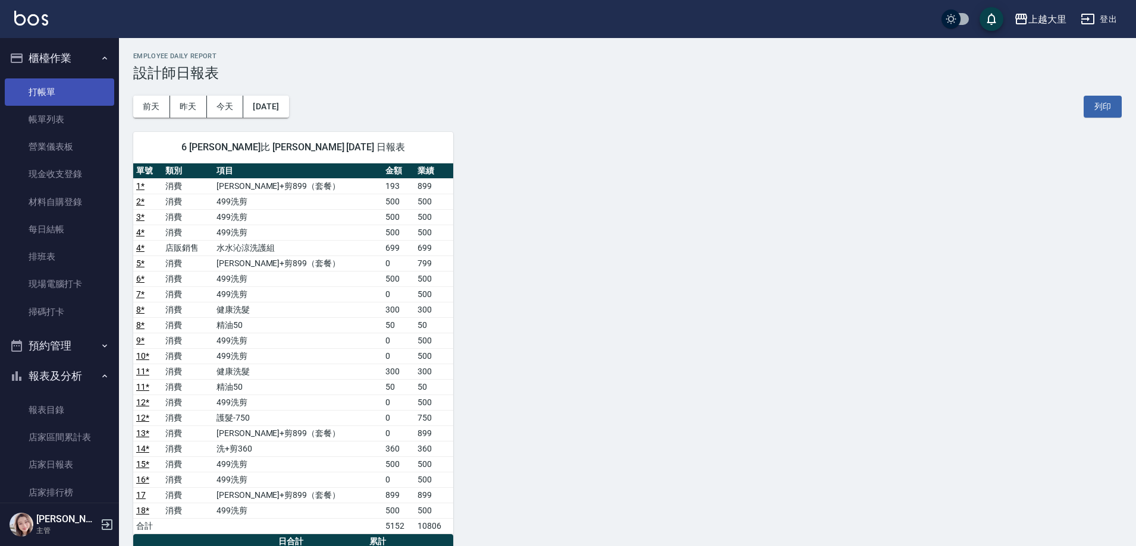
click at [61, 96] on link "打帳單" at bounding box center [59, 91] width 109 height 27
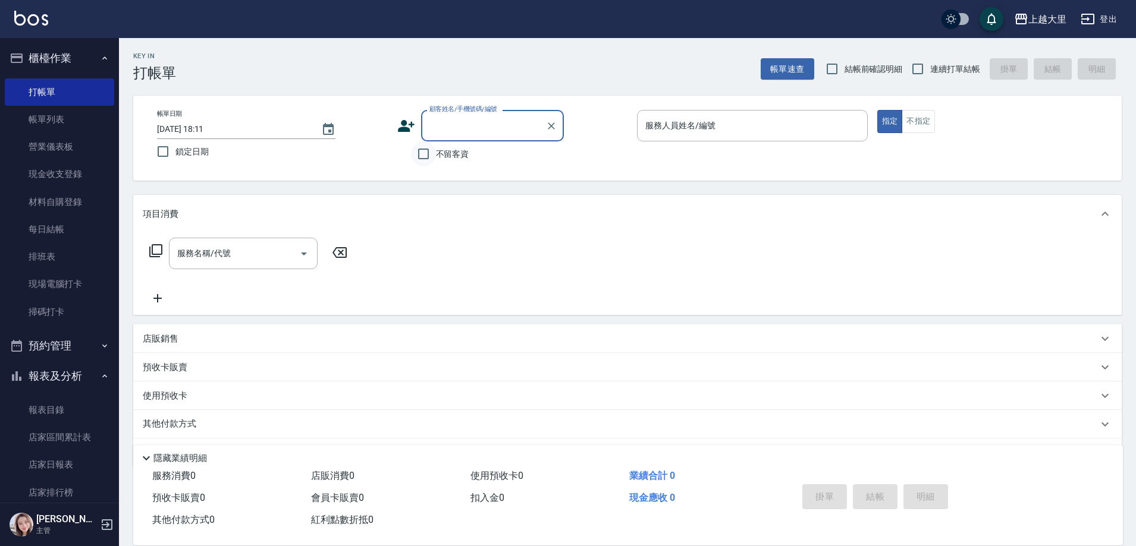
click at [422, 158] on input "不留客資" at bounding box center [423, 154] width 25 height 25
checkbox input "true"
click at [915, 71] on input "連續打單結帳" at bounding box center [917, 68] width 25 height 25
checkbox input "true"
click at [697, 131] on input "服務人員姓名/編號" at bounding box center [752, 125] width 220 height 21
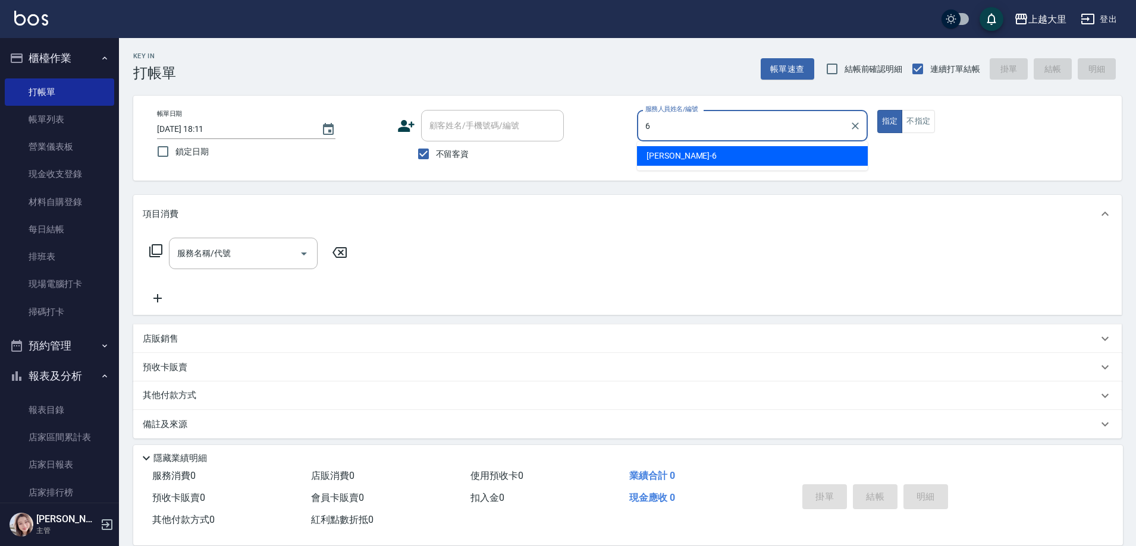
type input "[PERSON_NAME]比-6"
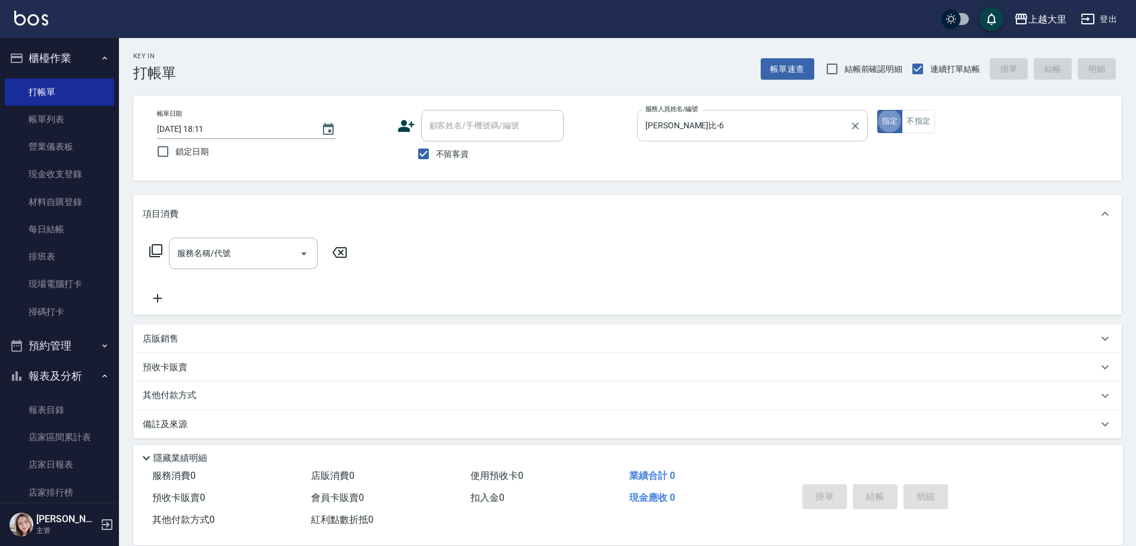
type button "true"
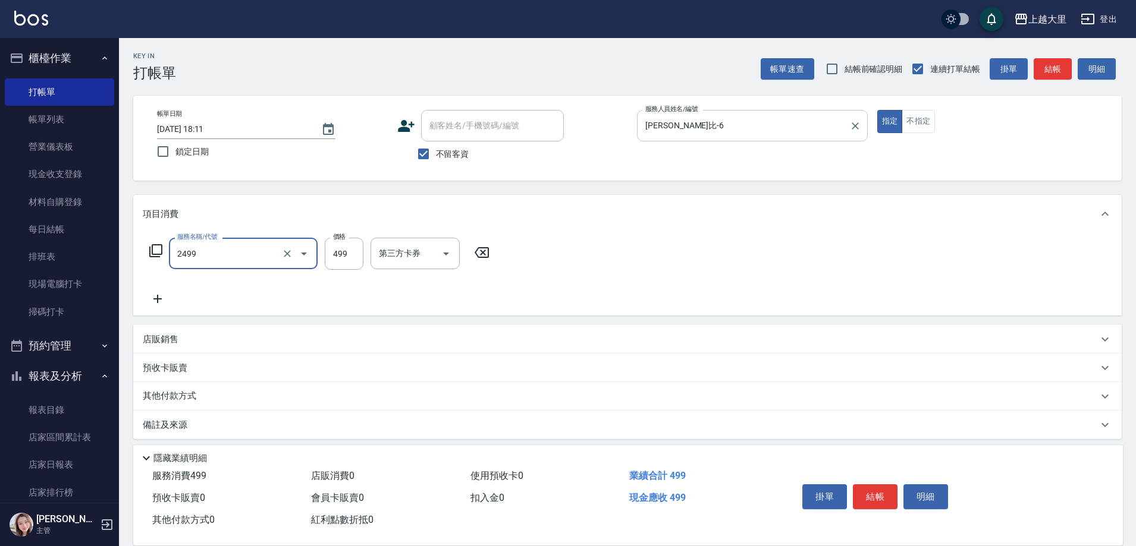
type input "499洗剪(2499)"
type input "500"
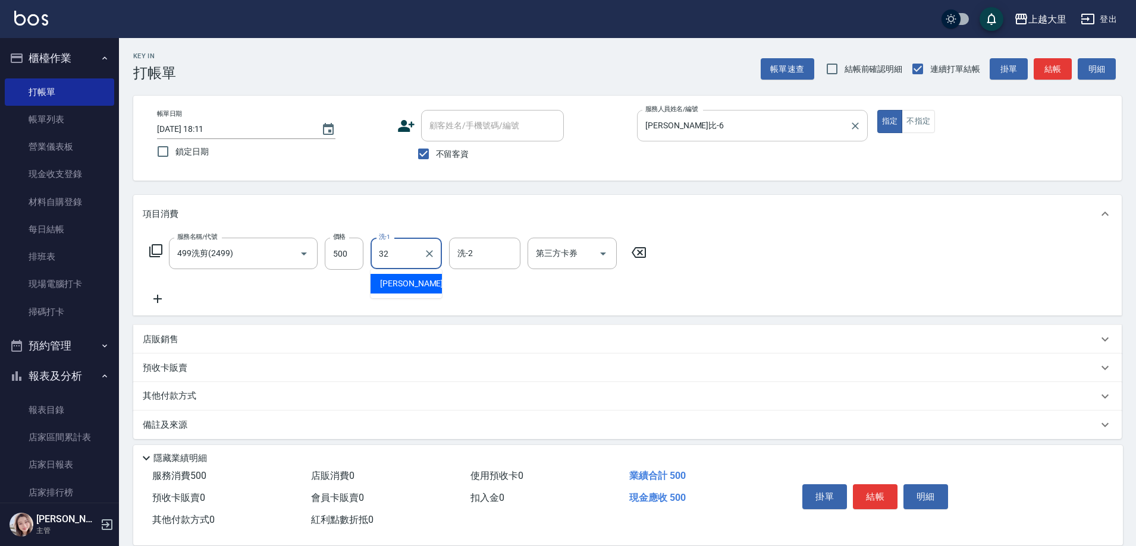
type input "[PERSON_NAME]-32"
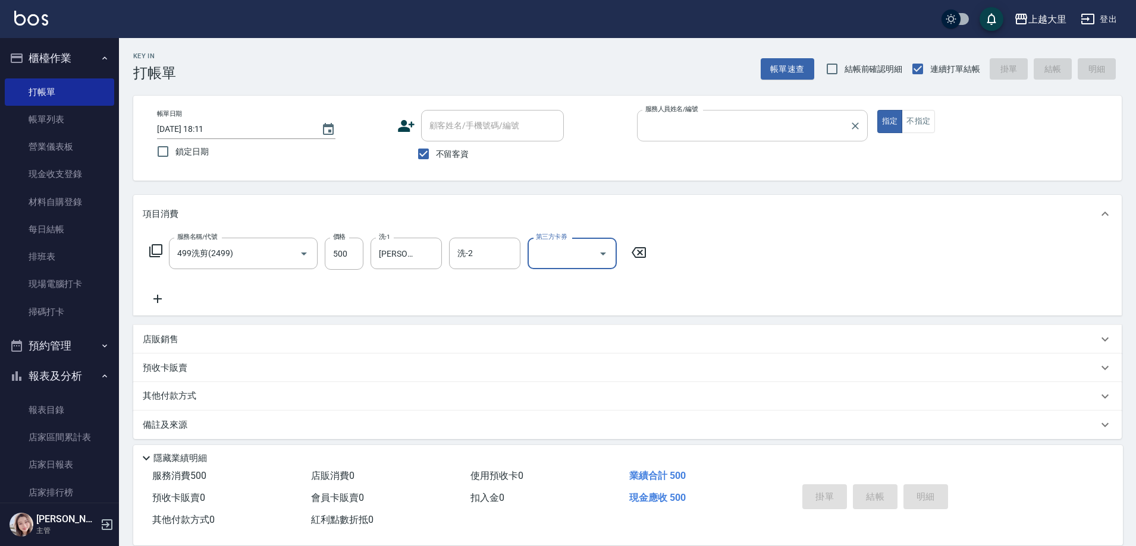
type input "6"
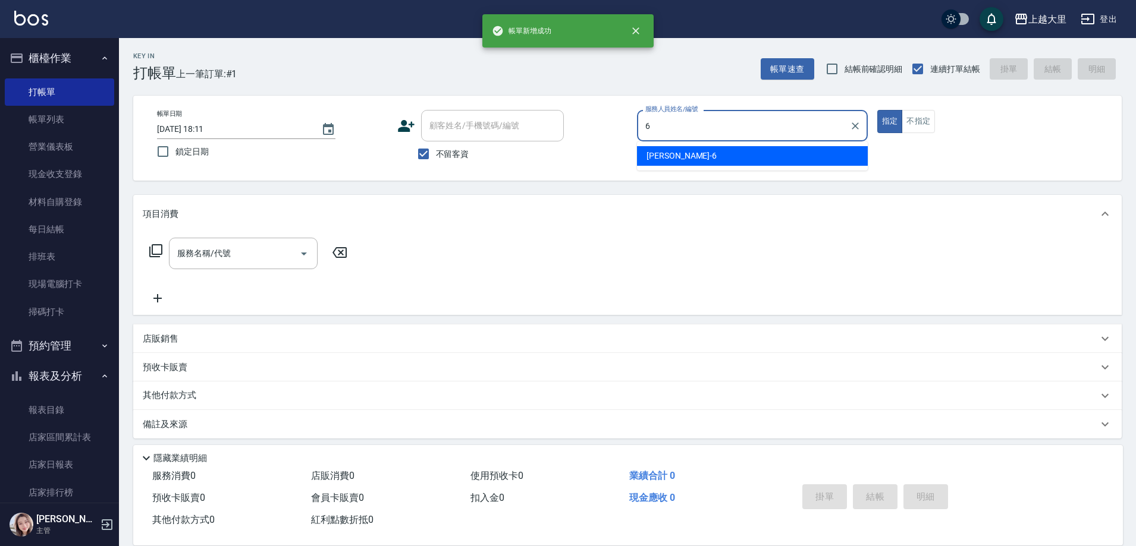
type input "[PERSON_NAME]比-6"
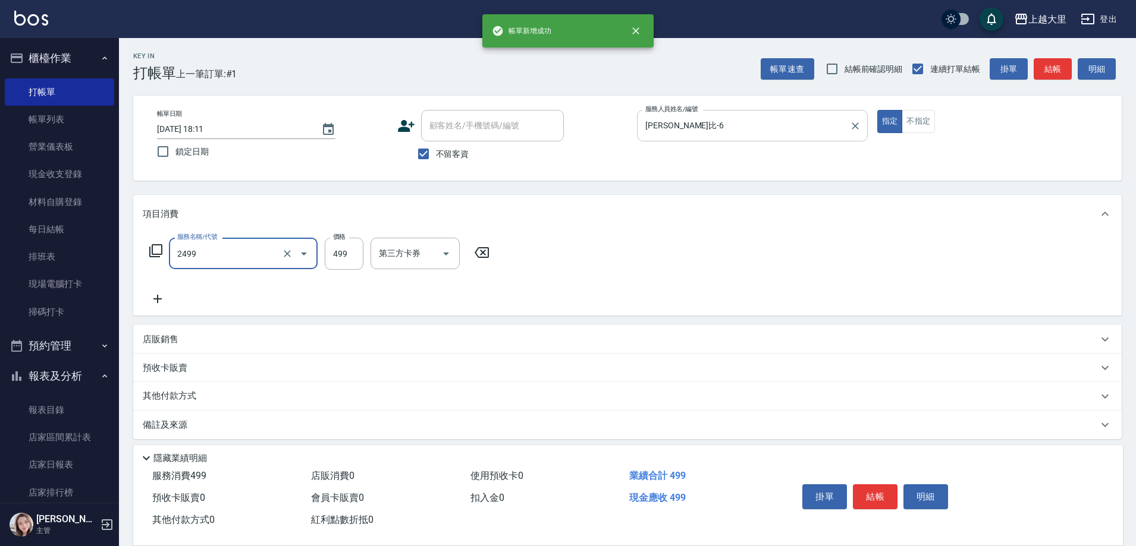
type input "499洗剪(2499)"
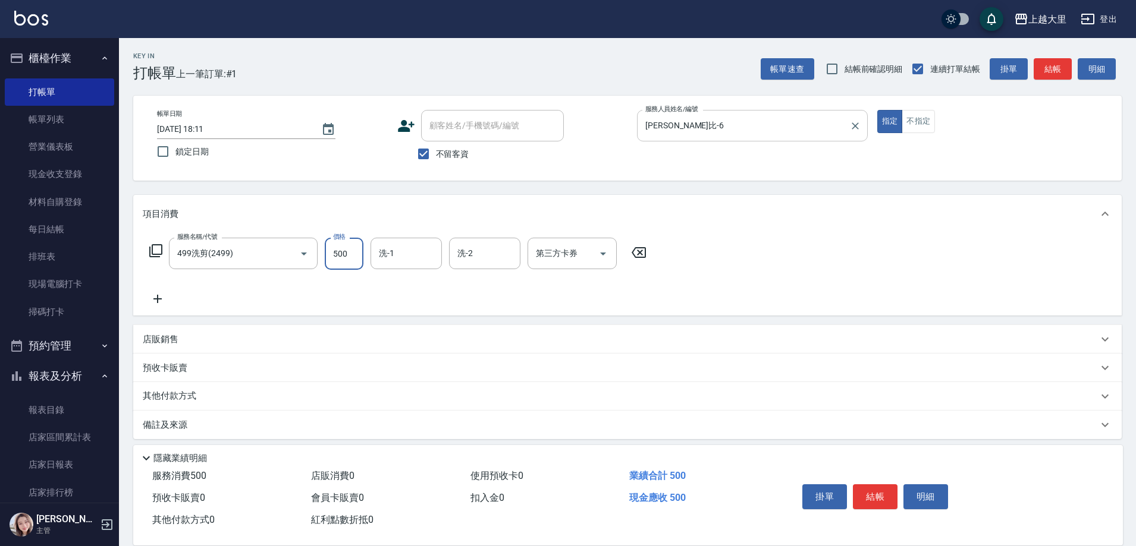
type input "500"
type input "[PERSON_NAME]-32"
click at [601, 254] on icon "Open" at bounding box center [603, 254] width 14 height 14
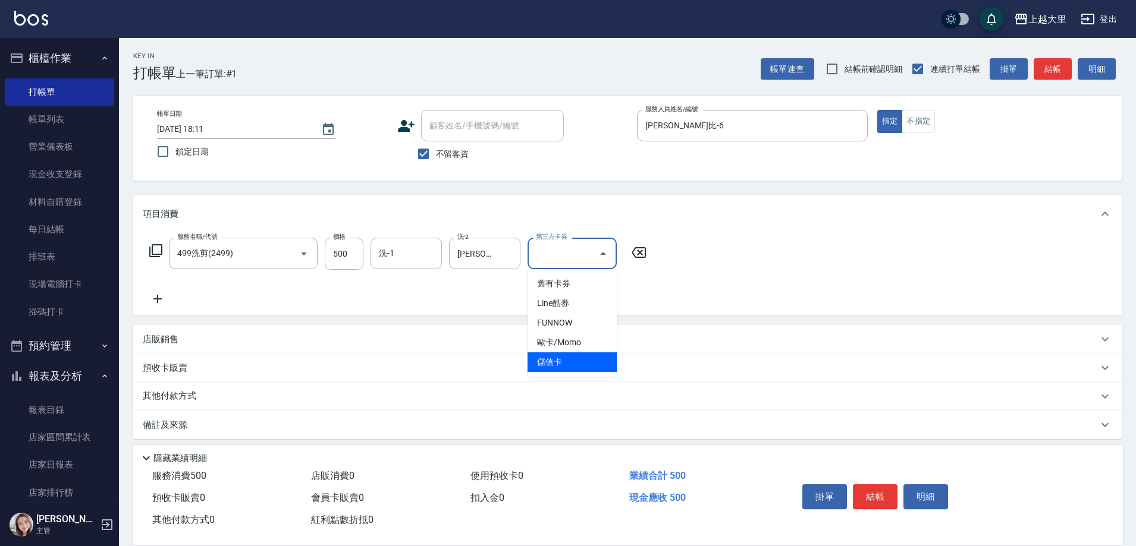
click at [589, 366] on span "儲值卡" at bounding box center [571, 363] width 89 height 20
type input "儲值卡"
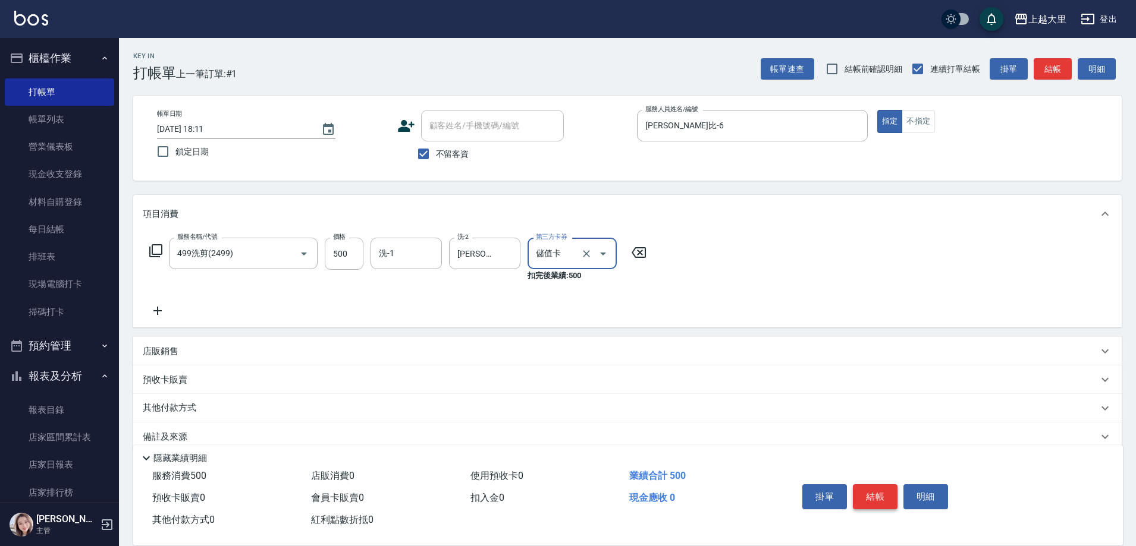
click at [868, 486] on button "結帳" at bounding box center [875, 497] width 45 height 25
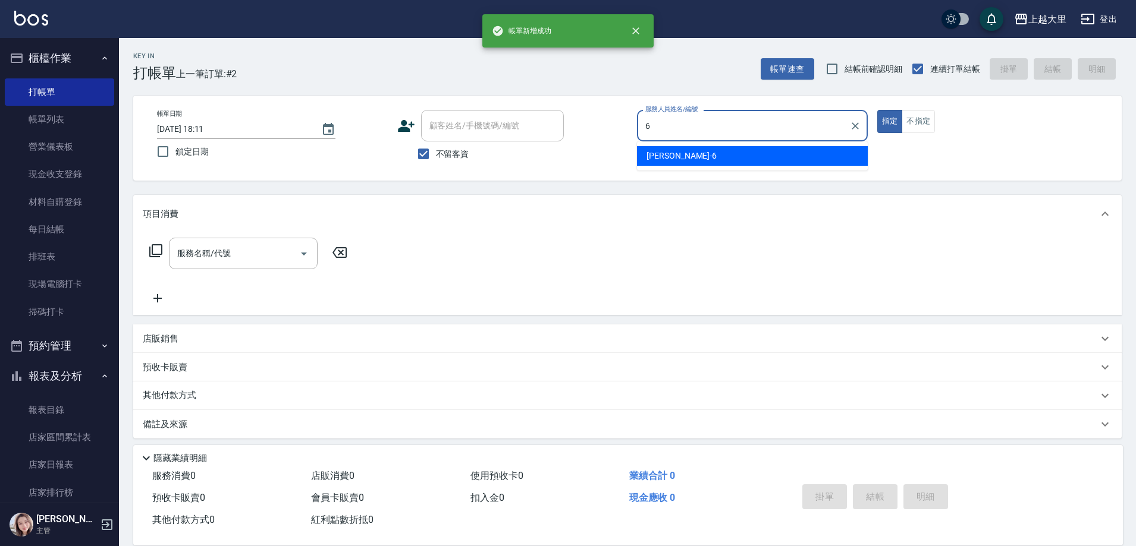
type input "[PERSON_NAME]比-6"
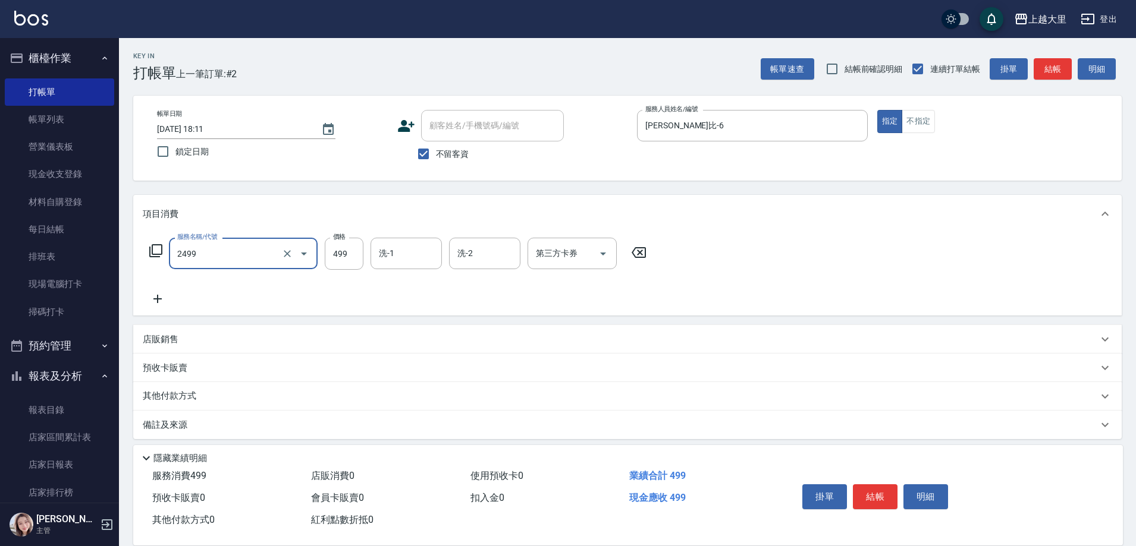
type input "499洗剪(2499)"
type input "500"
type input "[PERSON_NAME]-32"
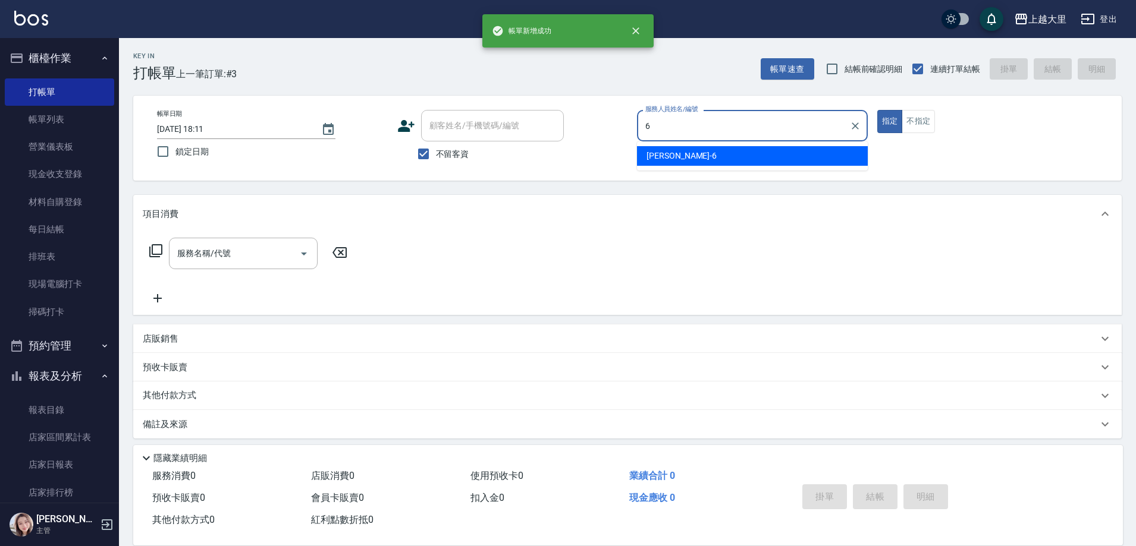
type input "[PERSON_NAME]比-6"
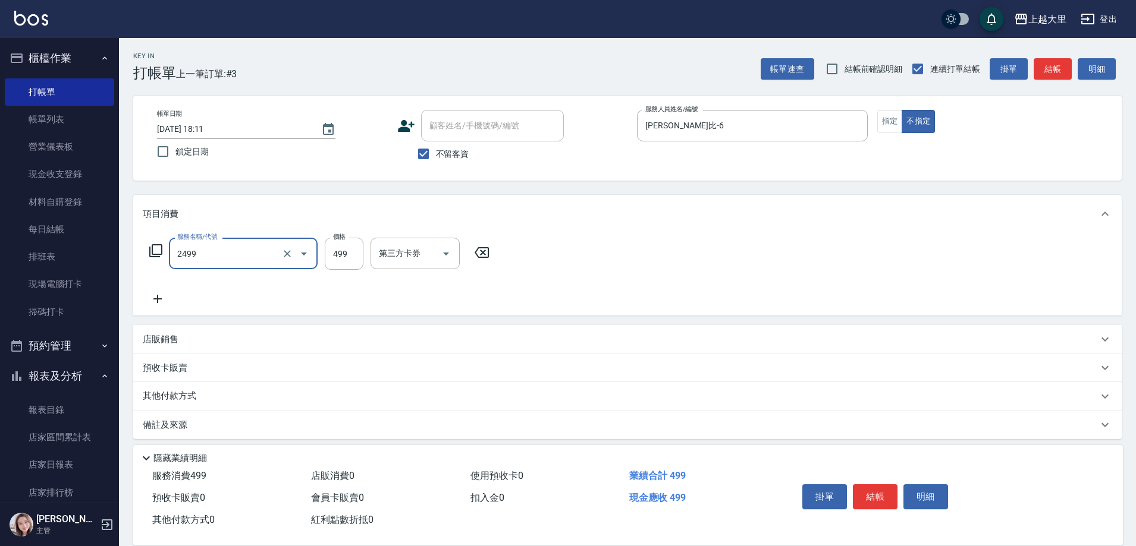
type input "499洗剪(2499)"
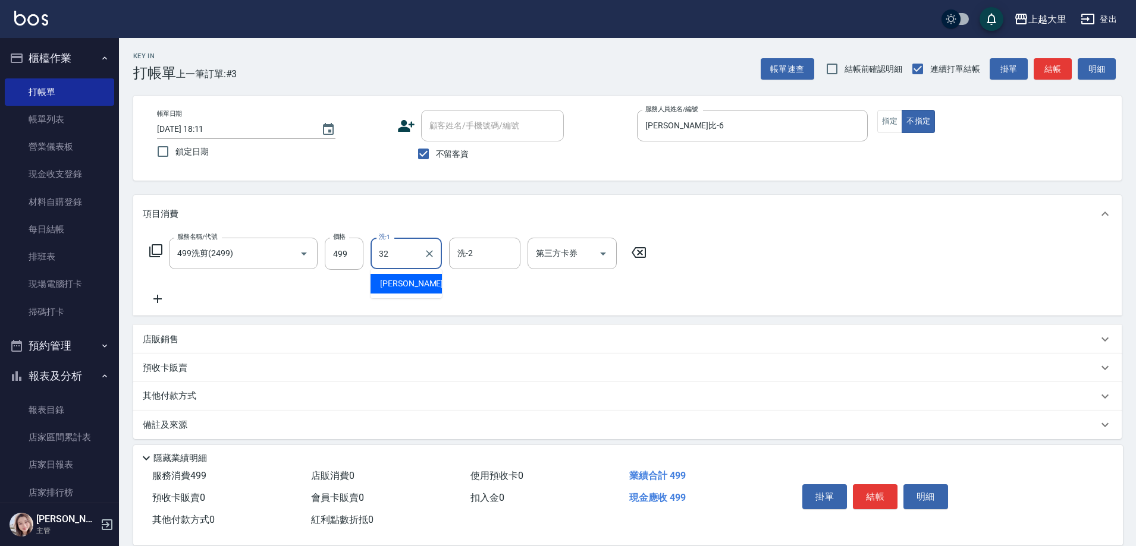
type input "[PERSON_NAME]-32"
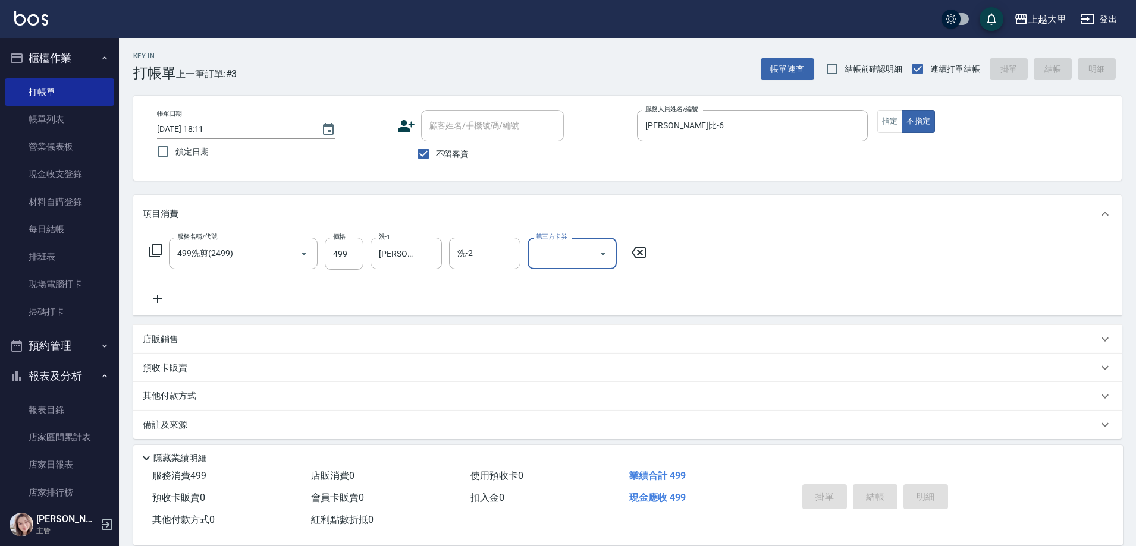
type input "[DATE] 18:12"
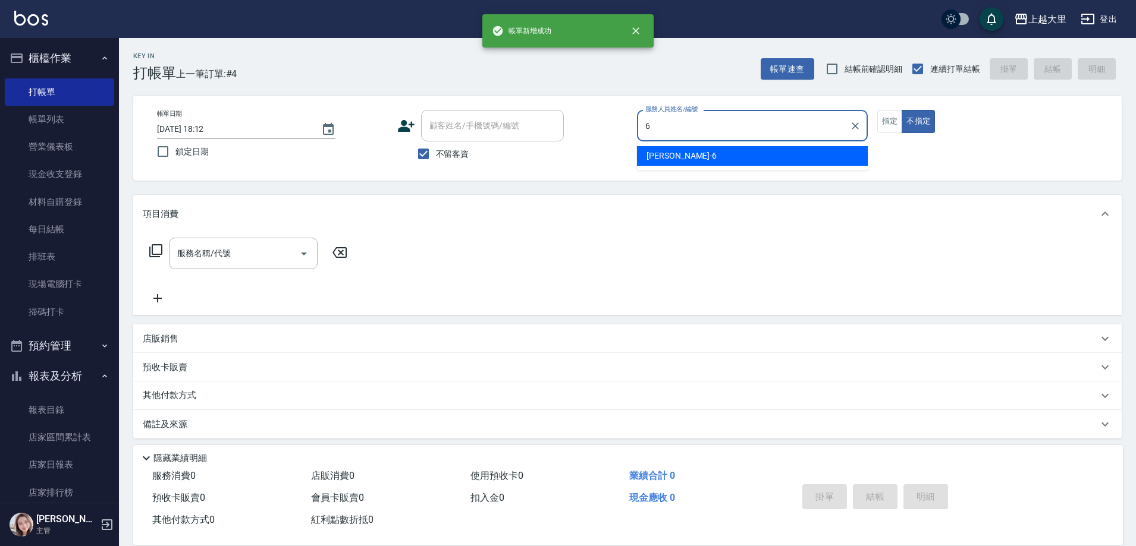
type input "[PERSON_NAME]比-6"
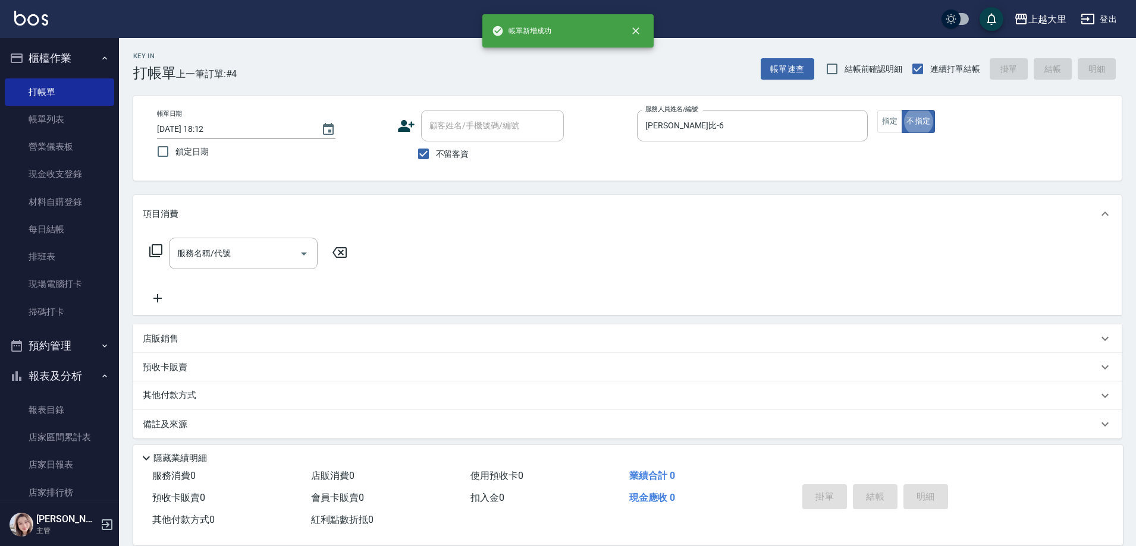
type button "false"
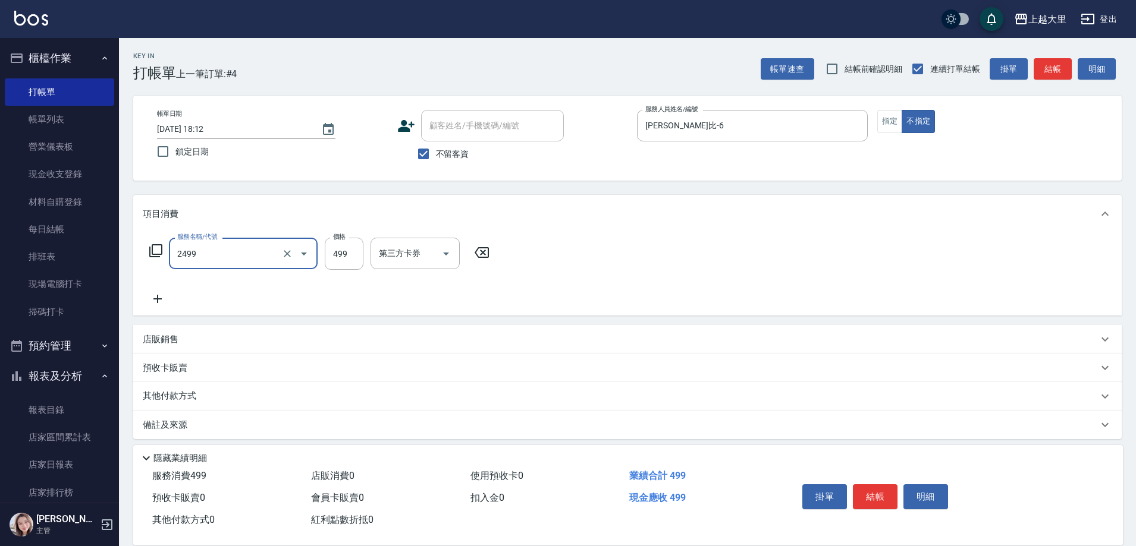
type input "499洗剪(2499)"
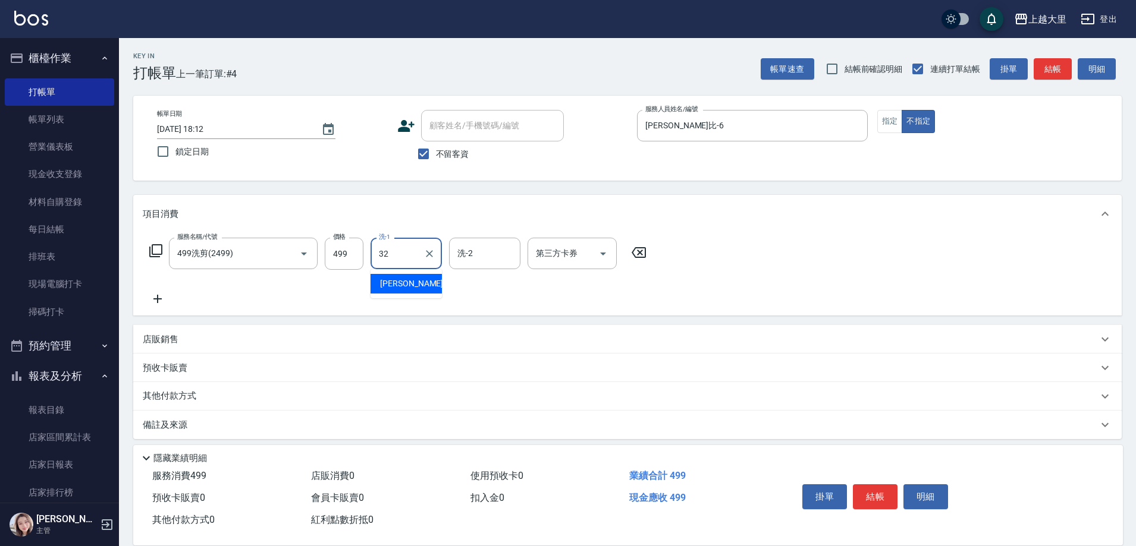
type input "[PERSON_NAME]-32"
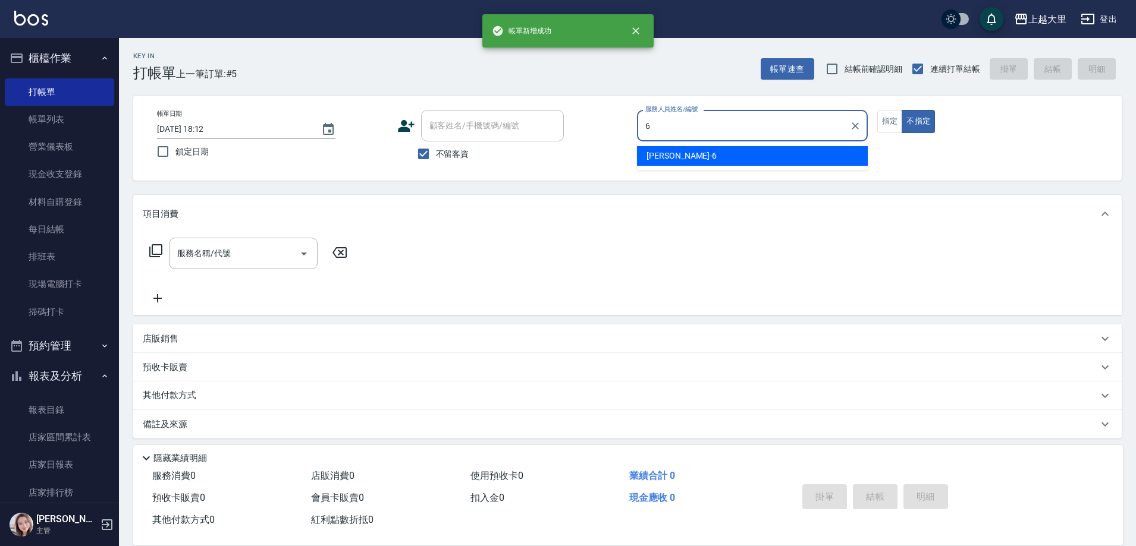
type input "[PERSON_NAME]比-6"
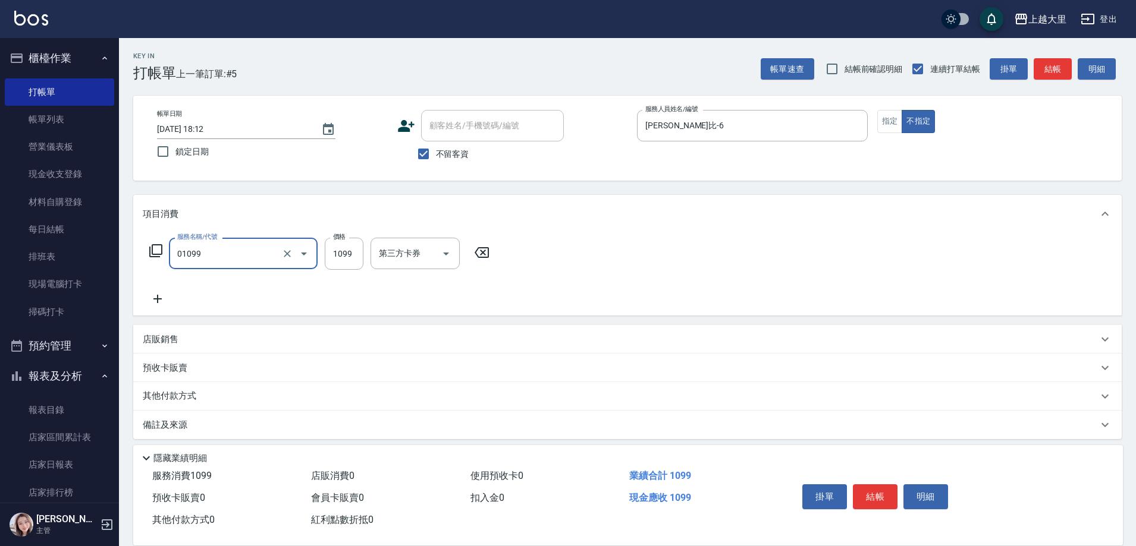
type input "精油SPA+剪（套餐）(01099)"
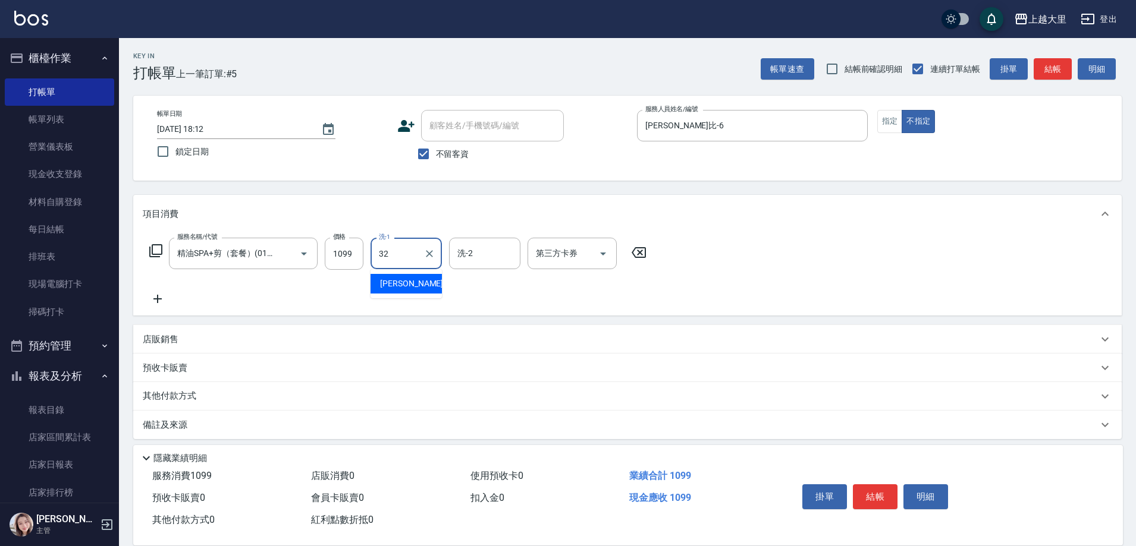
type input "[PERSON_NAME]-32"
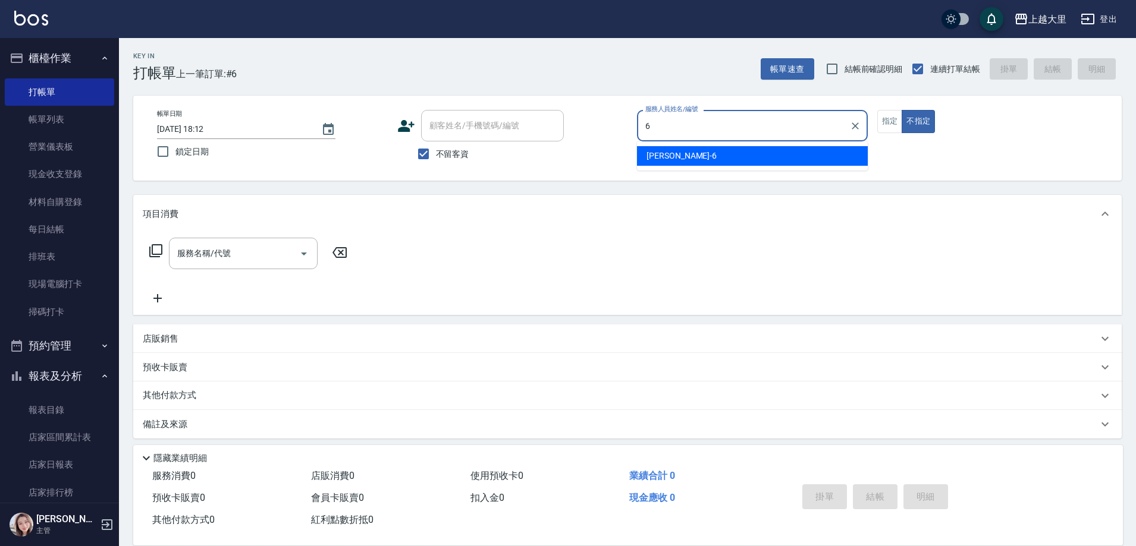
type input "[PERSON_NAME]比-6"
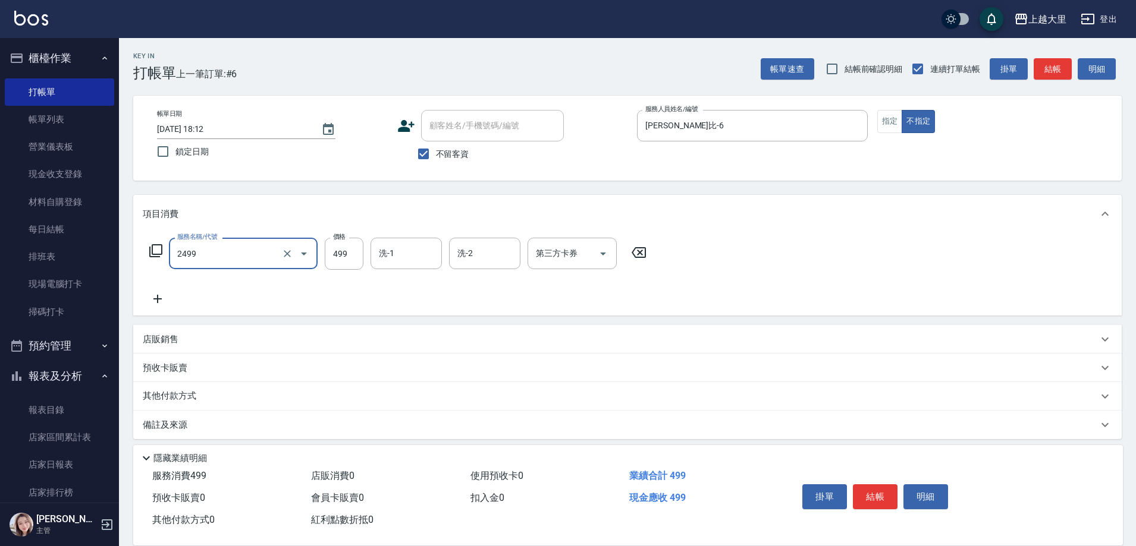
type input "499洗剪(2499)"
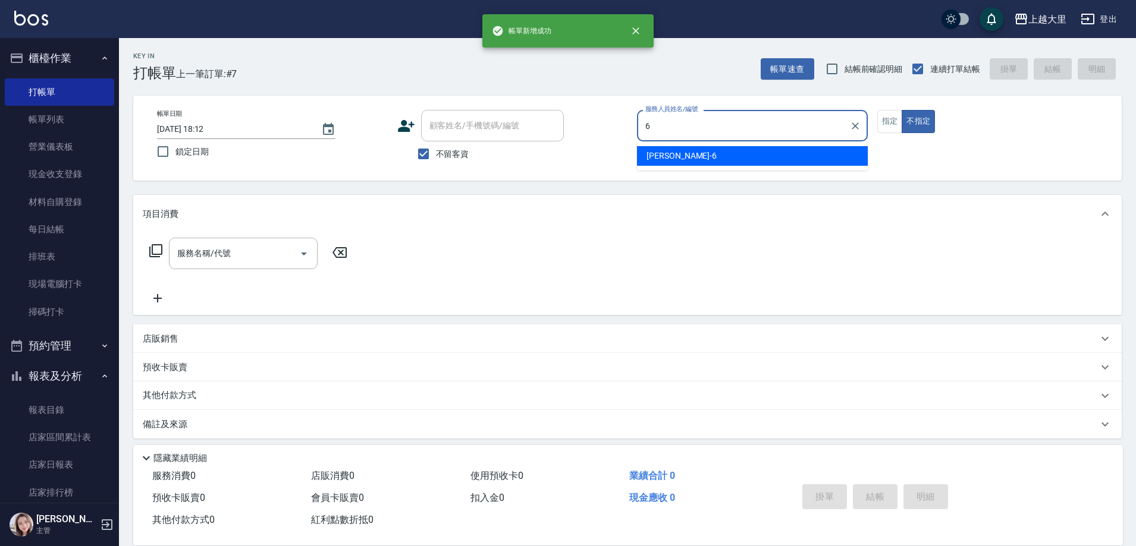
type input "[PERSON_NAME]比-6"
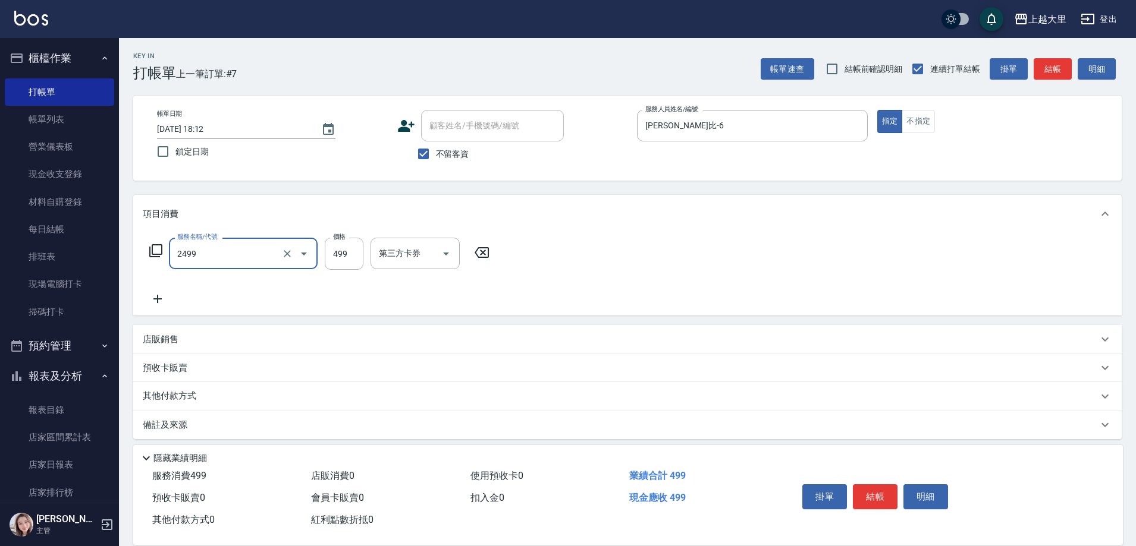
type input "499洗剪(2499)"
type input "500"
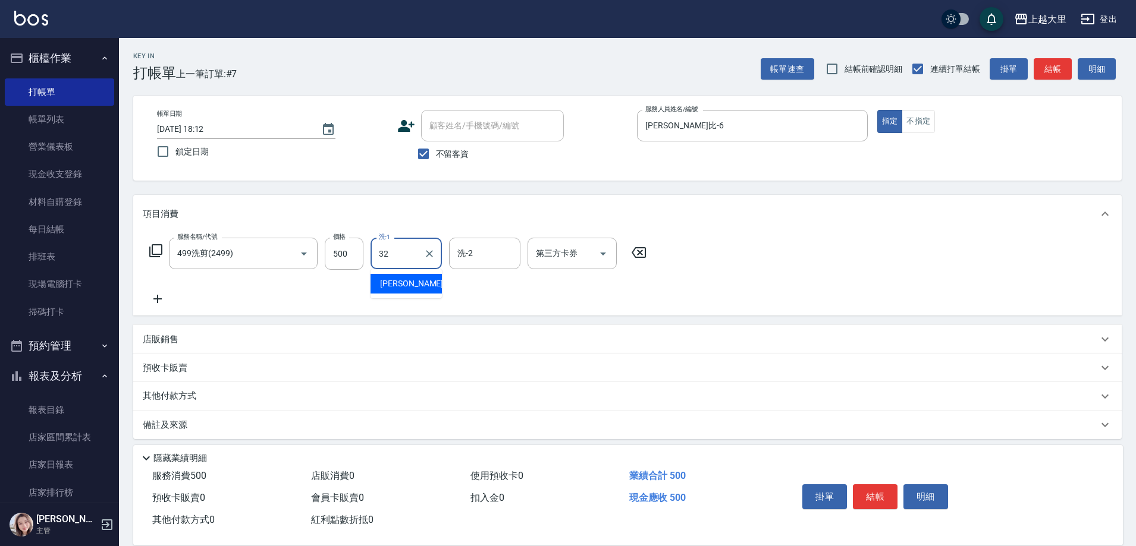
type input "[PERSON_NAME]-32"
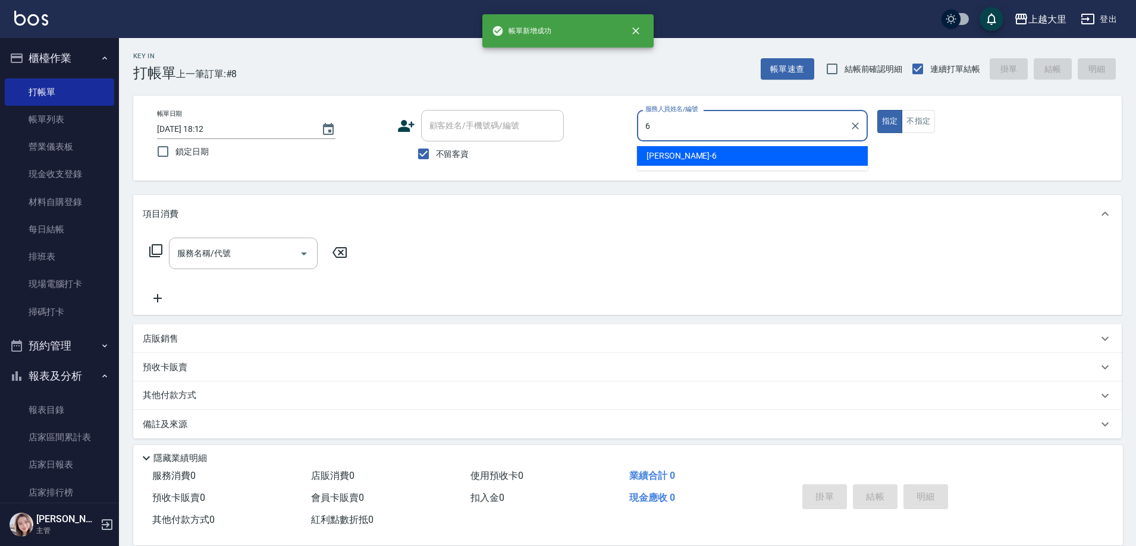
type input "[PERSON_NAME]比-6"
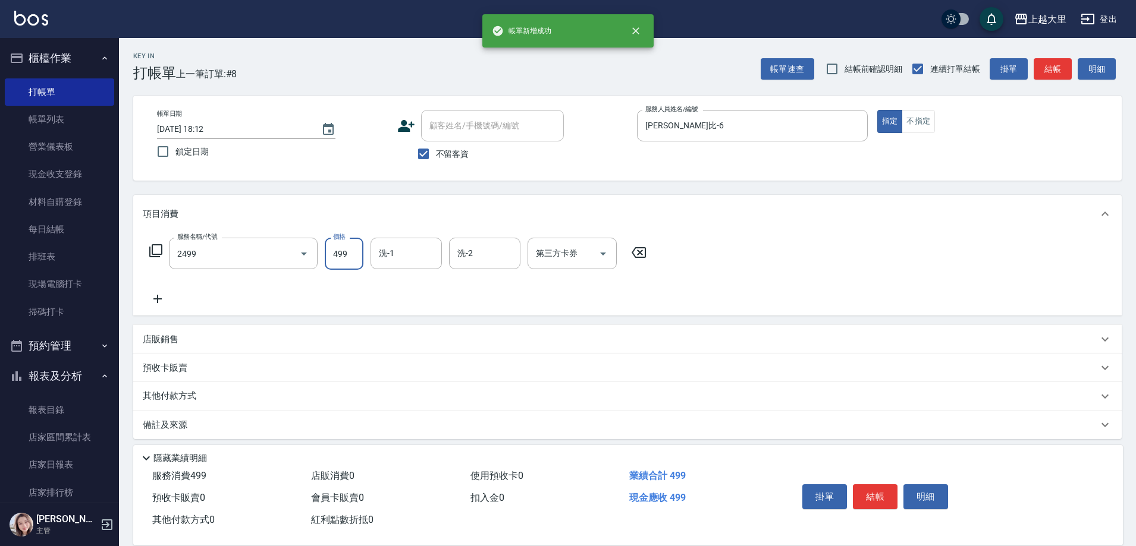
type input "499洗剪(2499)"
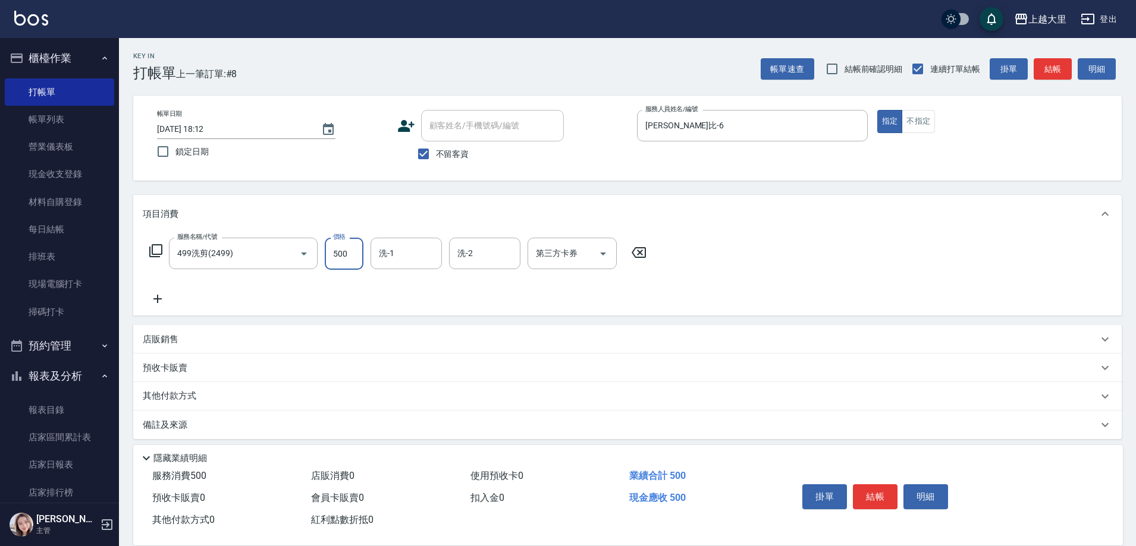
type input "500"
type input "[PERSON_NAME]-32"
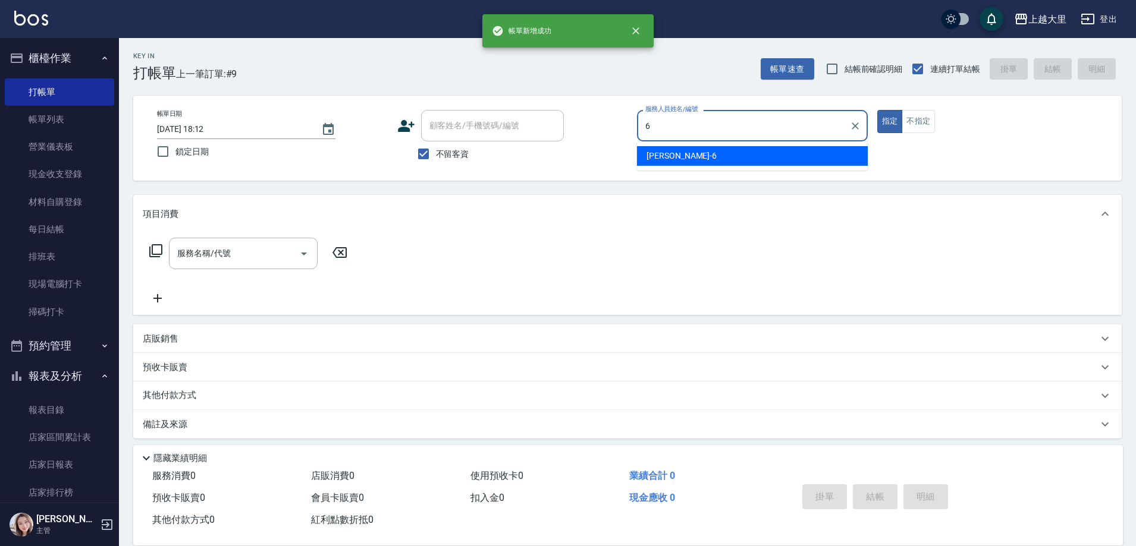
type input "[PERSON_NAME]比-6"
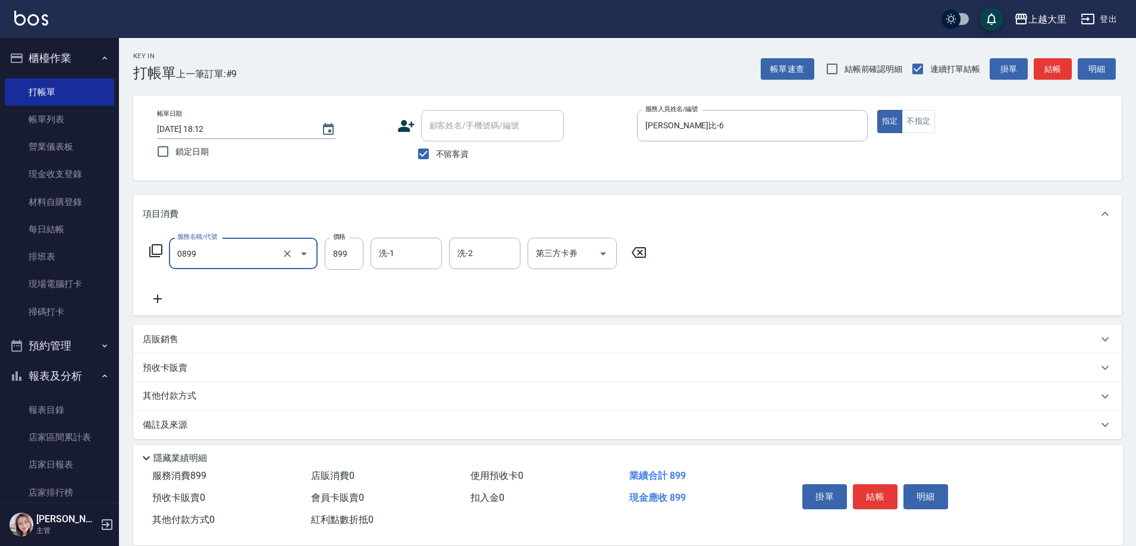
type input "[PERSON_NAME]+剪899（套餐）(0899)"
type input "[PERSON_NAME]-32"
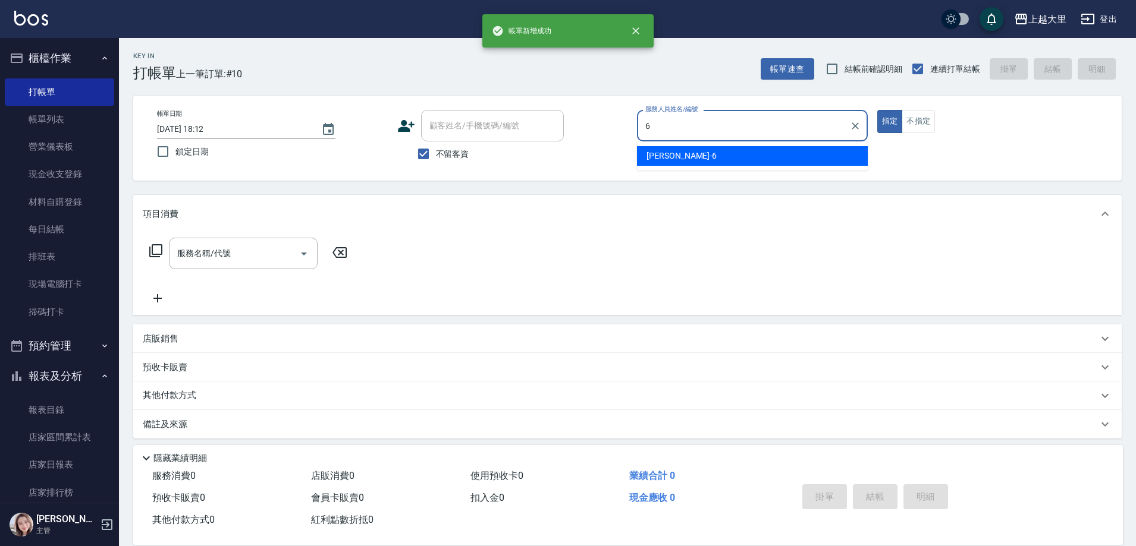
type input "[PERSON_NAME]比-6"
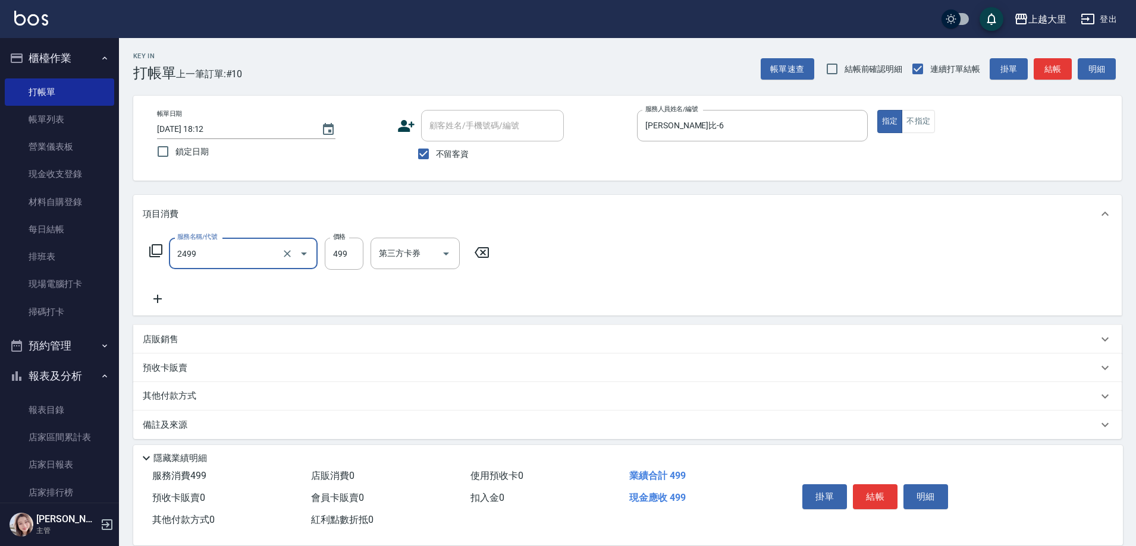
type input "499洗剪(2499)"
type input "500"
type input "[PERSON_NAME]-32"
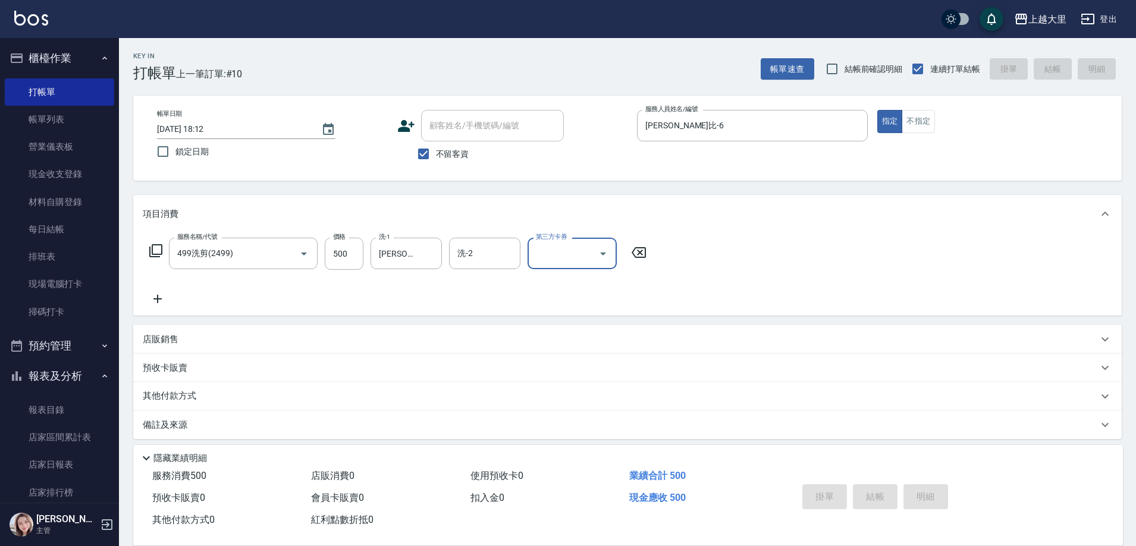
type input "[DATE] 18:13"
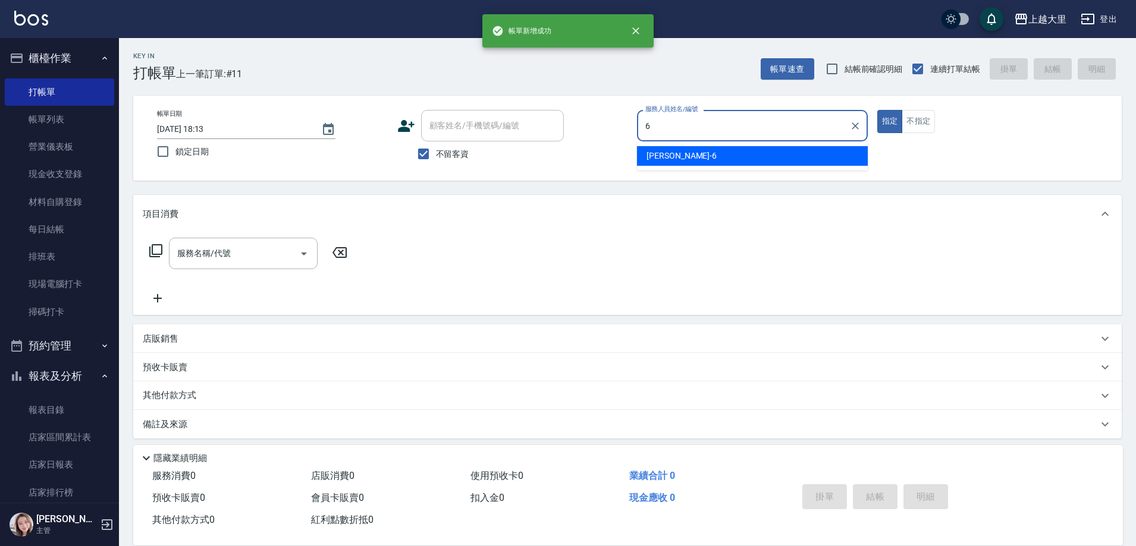
type input "[PERSON_NAME]比-6"
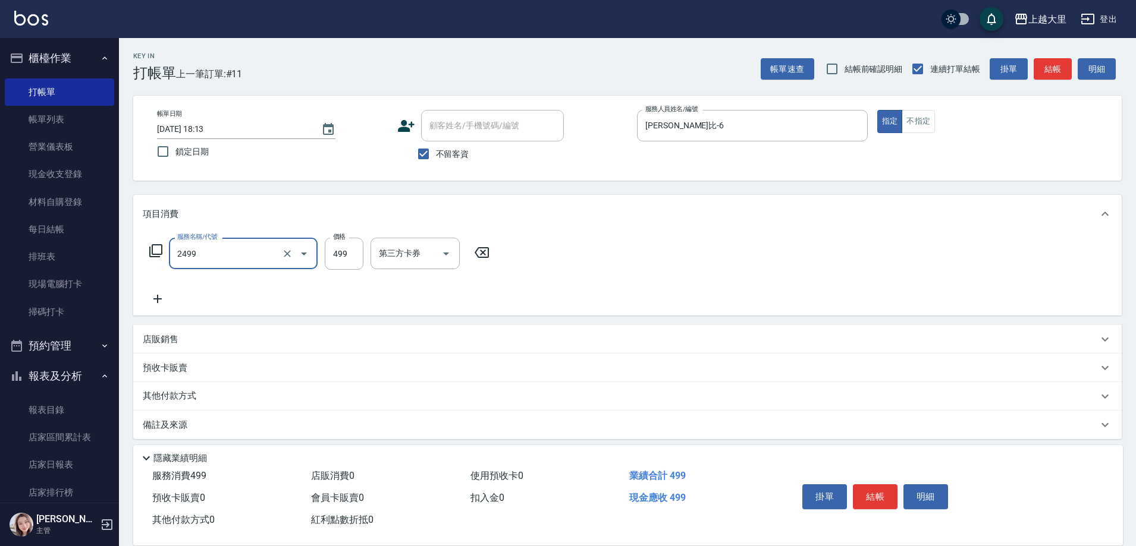
type input "499洗剪(2499)"
type input "500"
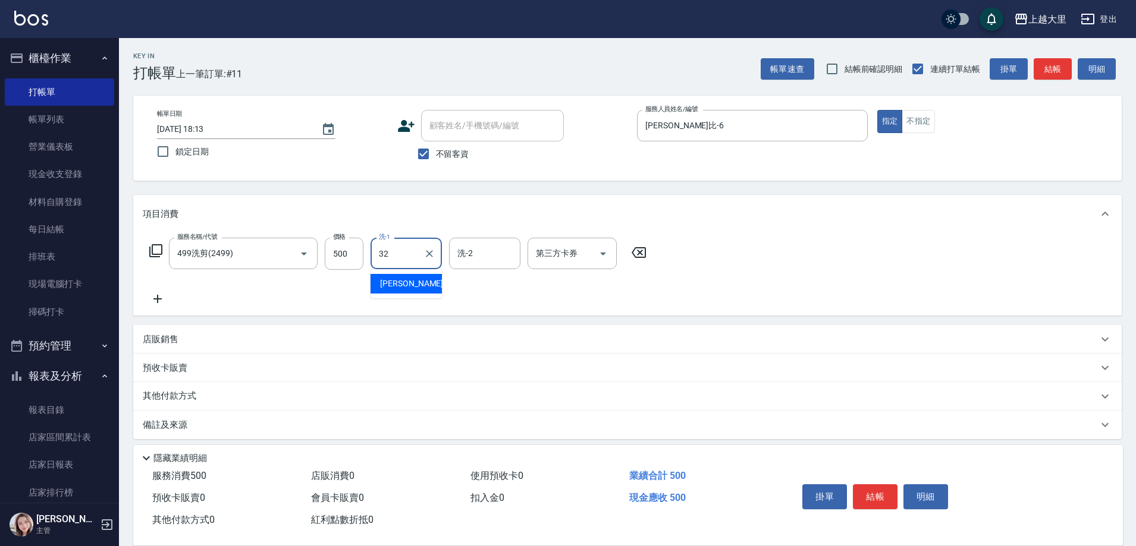
type input "[PERSON_NAME]-32"
click at [608, 257] on icon "Open" at bounding box center [603, 254] width 14 height 14
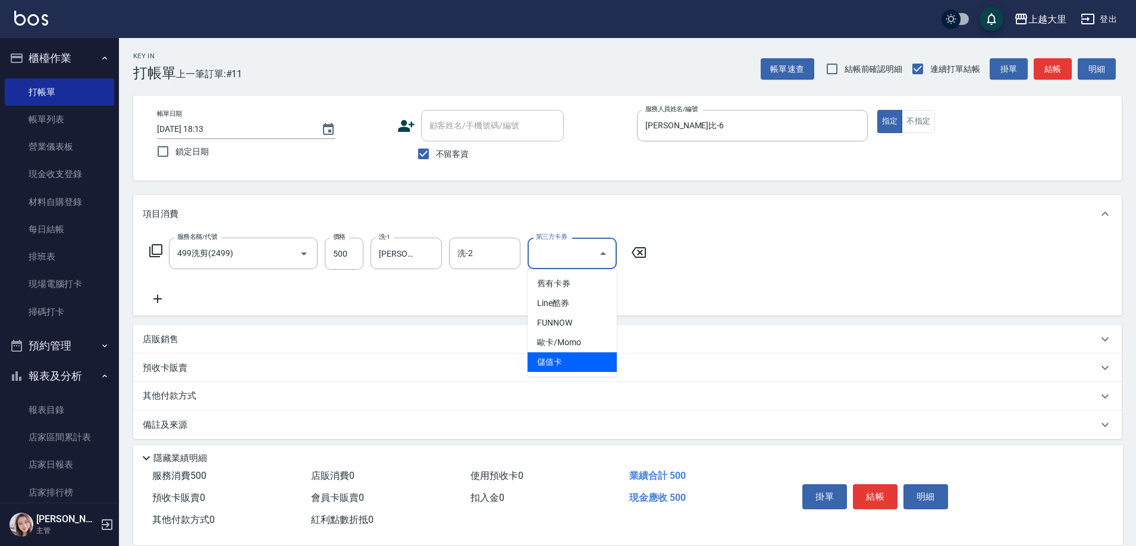
click at [589, 360] on span "儲值卡" at bounding box center [571, 363] width 89 height 20
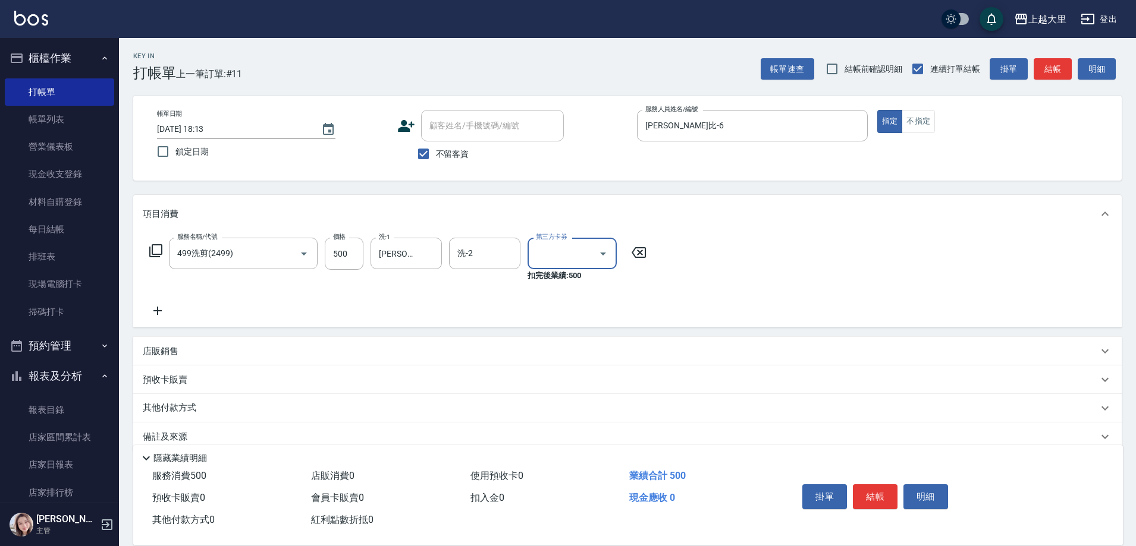
type input "儲值卡"
click at [210, 354] on div "店販銷售" at bounding box center [620, 351] width 955 height 12
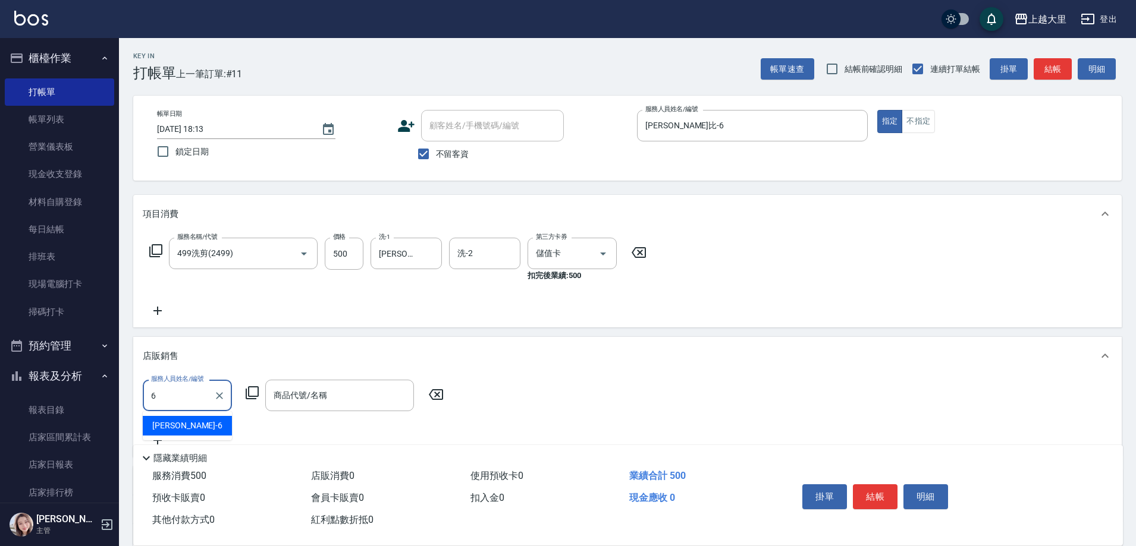
type input "[PERSON_NAME]比-6"
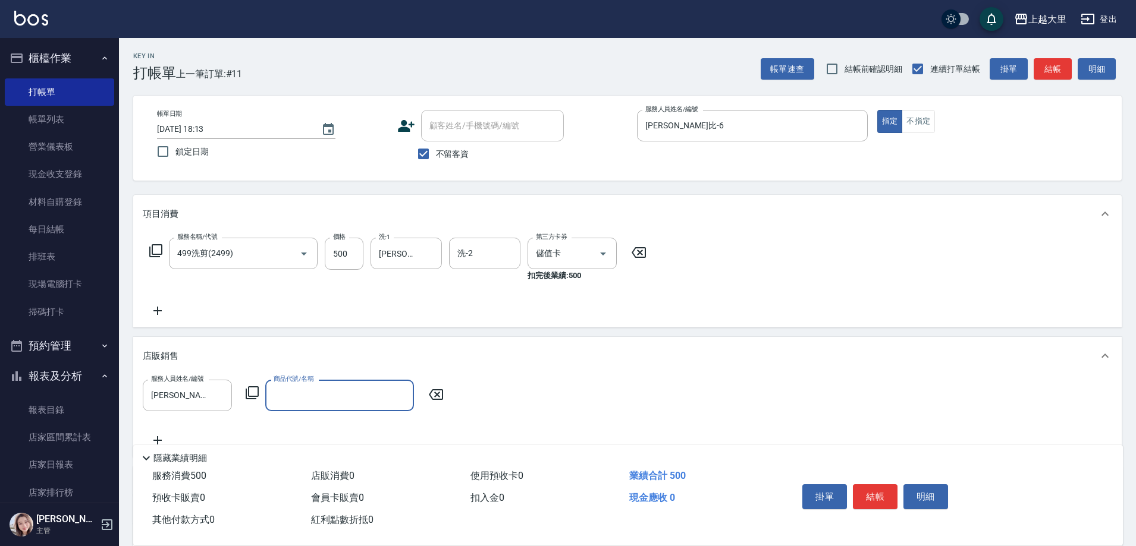
click at [286, 401] on input "商品代號/名稱" at bounding box center [340, 395] width 138 height 21
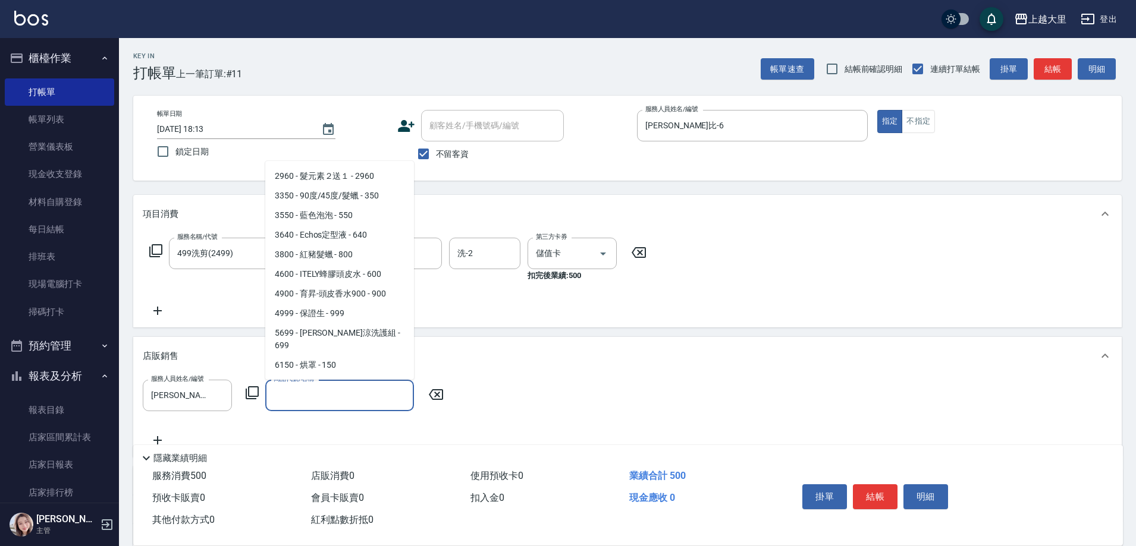
scroll to position [714, 0]
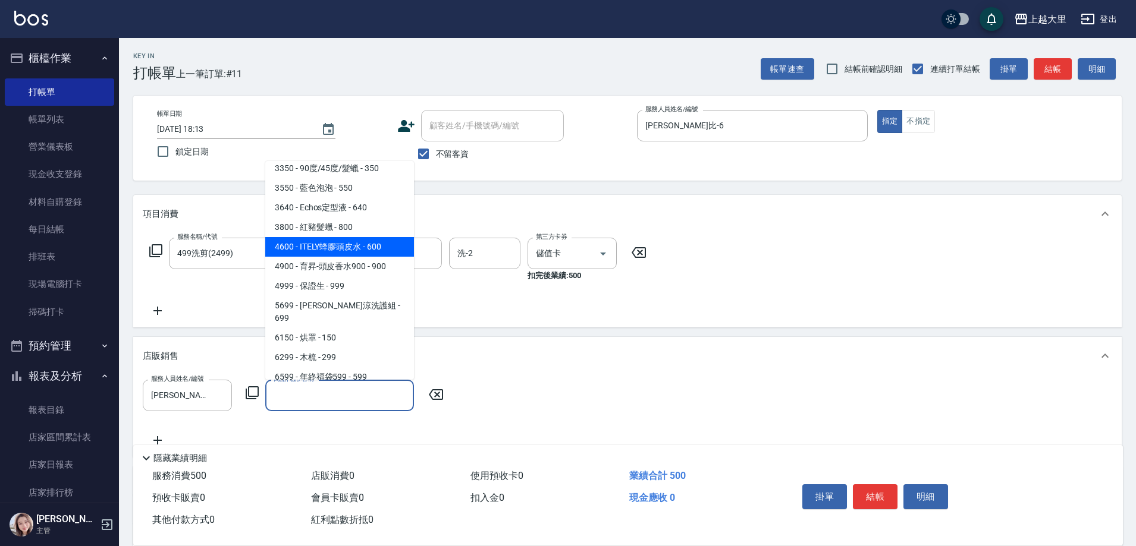
click at [363, 250] on span "4600 - ITELY蜂膠頭皮水 - 600" at bounding box center [339, 247] width 149 height 20
type input "ITELY蜂膠頭皮水"
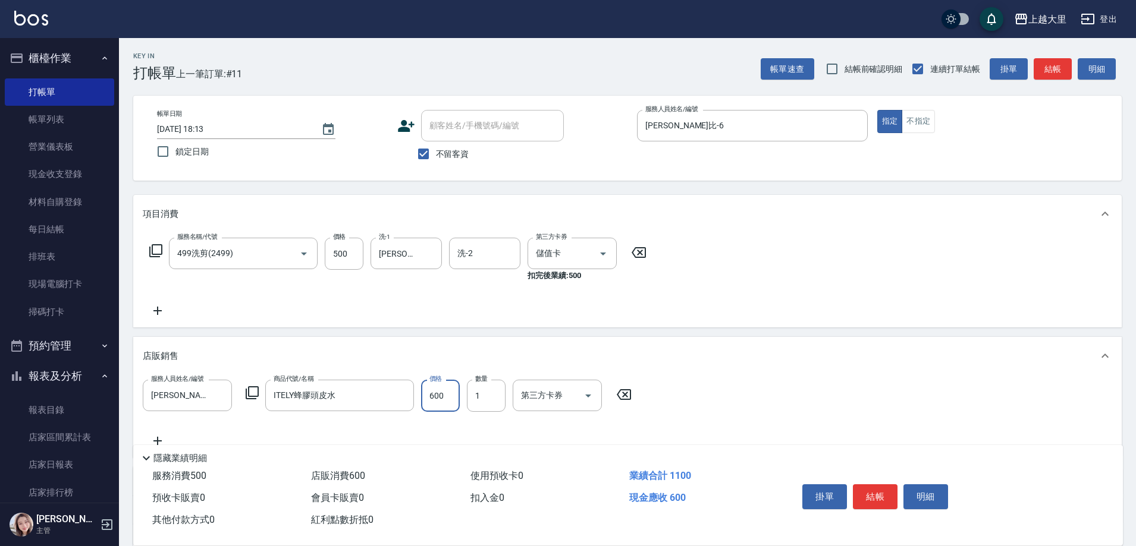
click at [453, 400] on input "600" at bounding box center [440, 396] width 39 height 32
click at [591, 394] on icon "Open" at bounding box center [588, 396] width 14 height 14
type input "520"
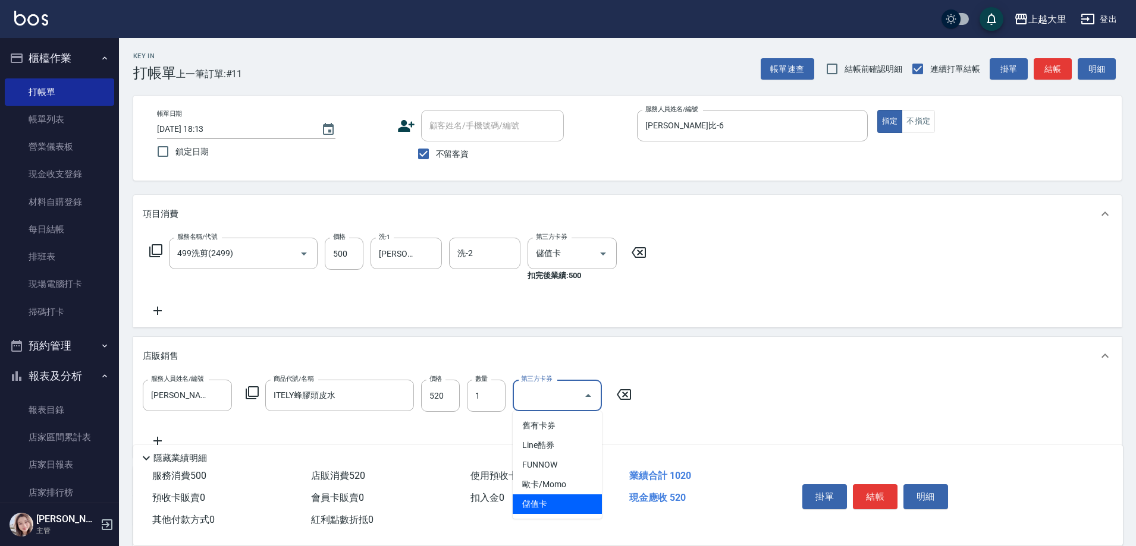
click at [577, 505] on span "儲值卡" at bounding box center [557, 505] width 89 height 20
type input "儲值卡"
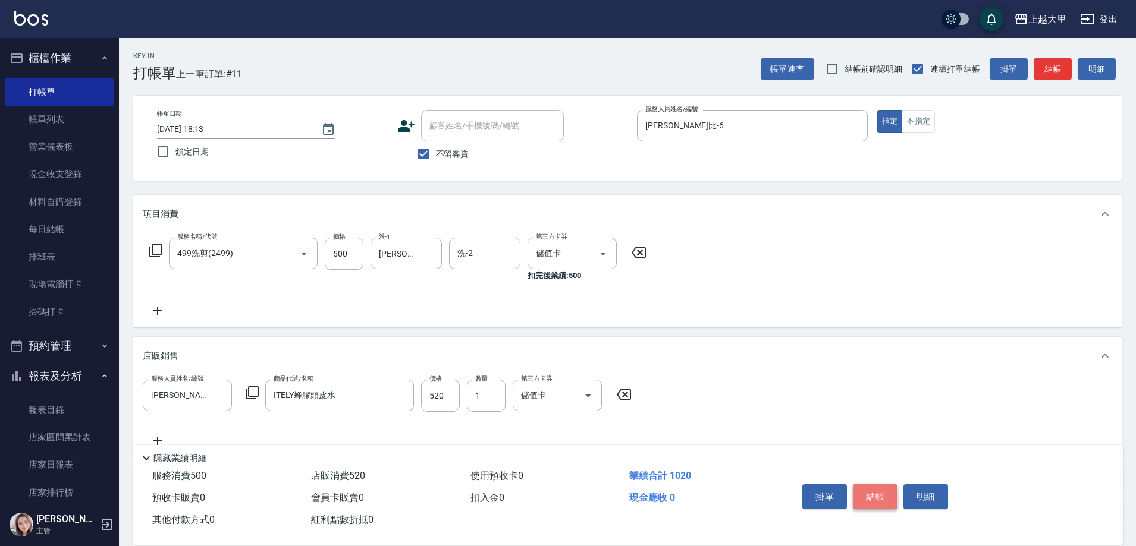
click at [879, 498] on button "結帳" at bounding box center [875, 497] width 45 height 25
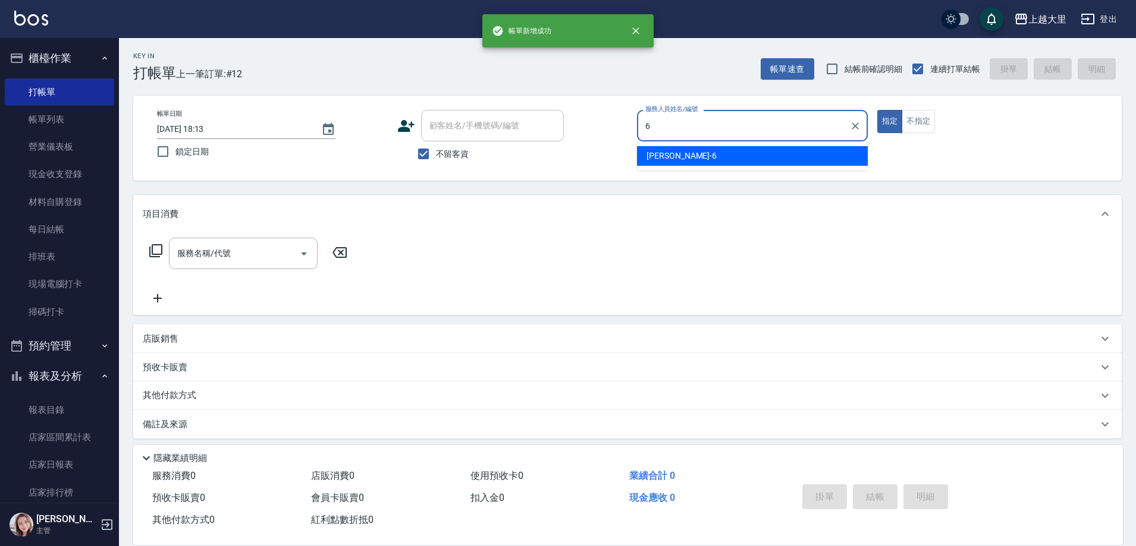
type input "[PERSON_NAME]比-6"
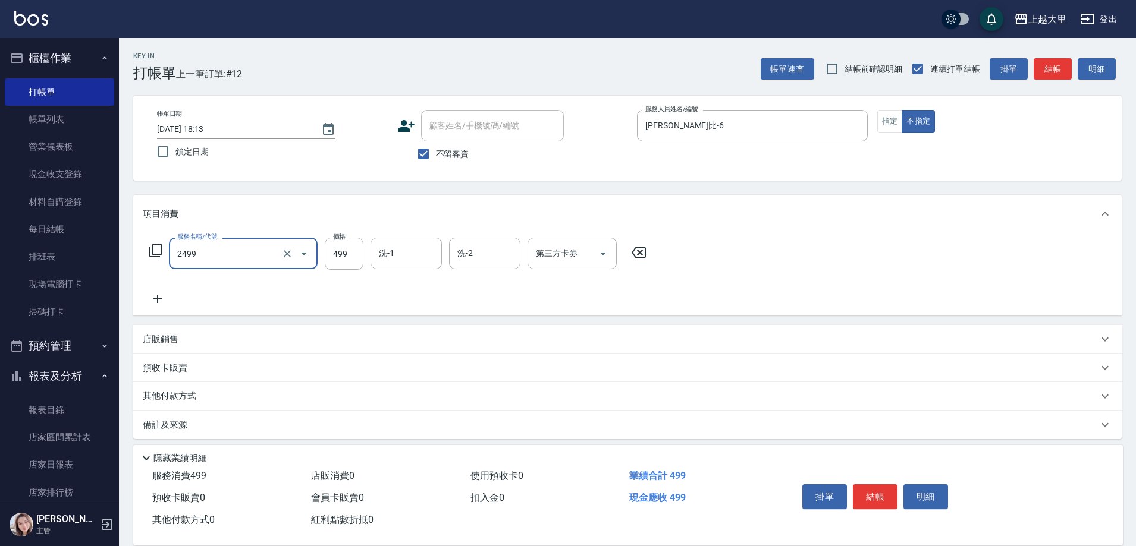
type input "499洗剪(2499)"
type input "[PERSON_NAME]-32"
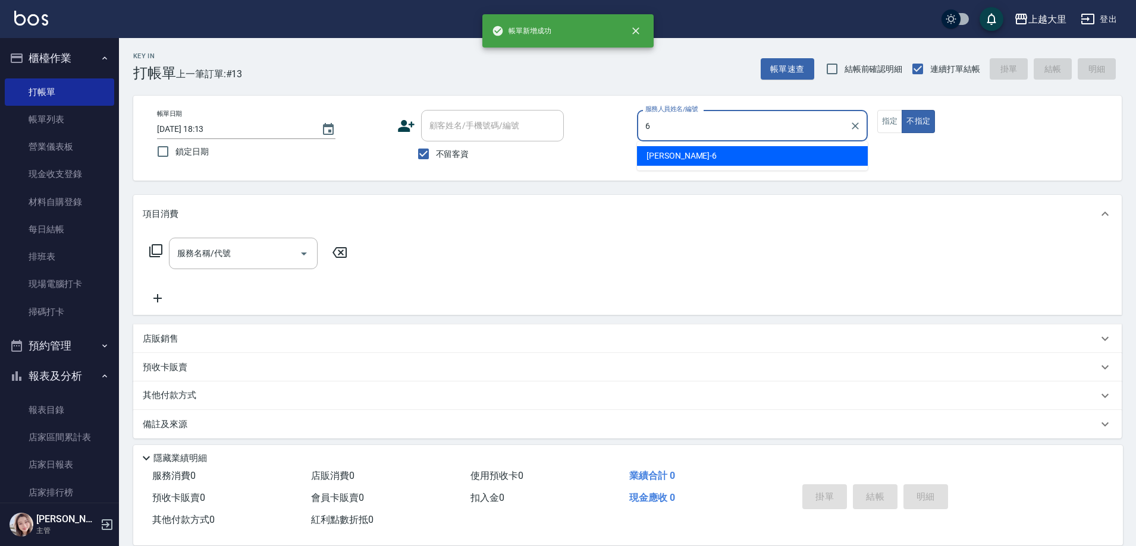
type input "[PERSON_NAME]比-6"
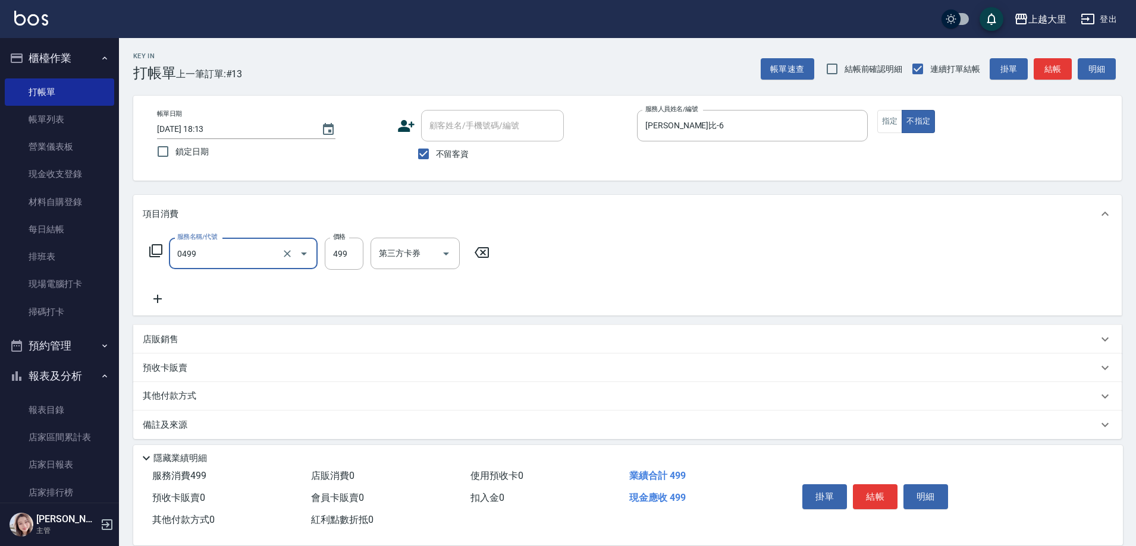
type input "SPA499(0499)"
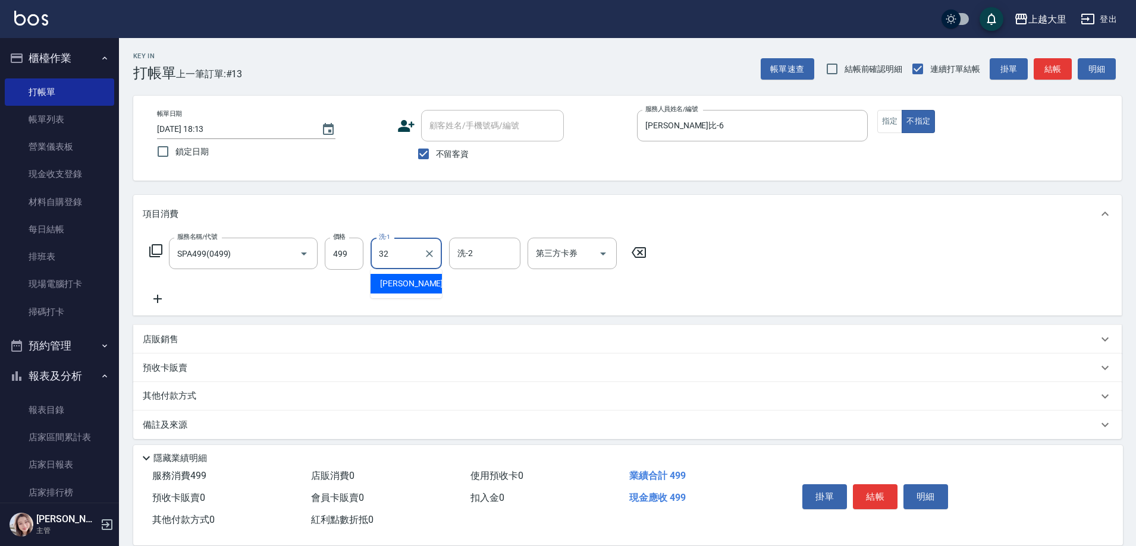
type input "[PERSON_NAME]-32"
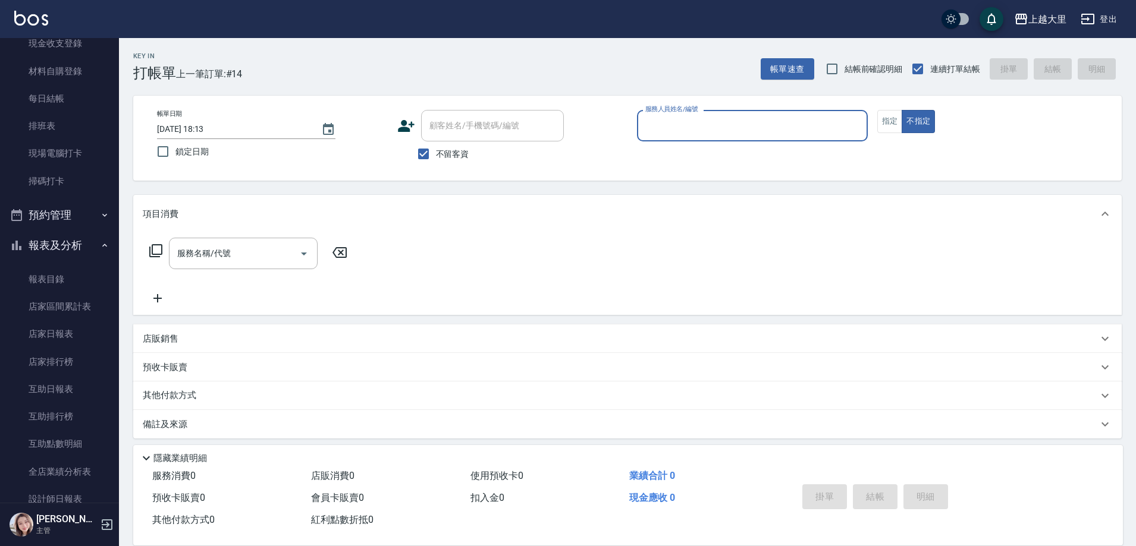
scroll to position [238, 0]
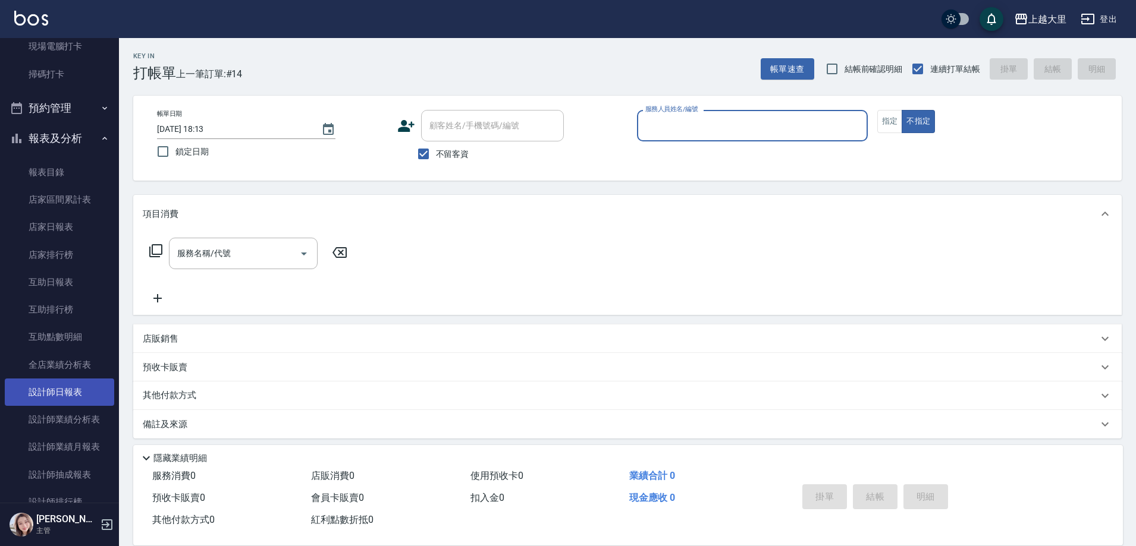
click at [70, 395] on link "設計師日報表" at bounding box center [59, 392] width 109 height 27
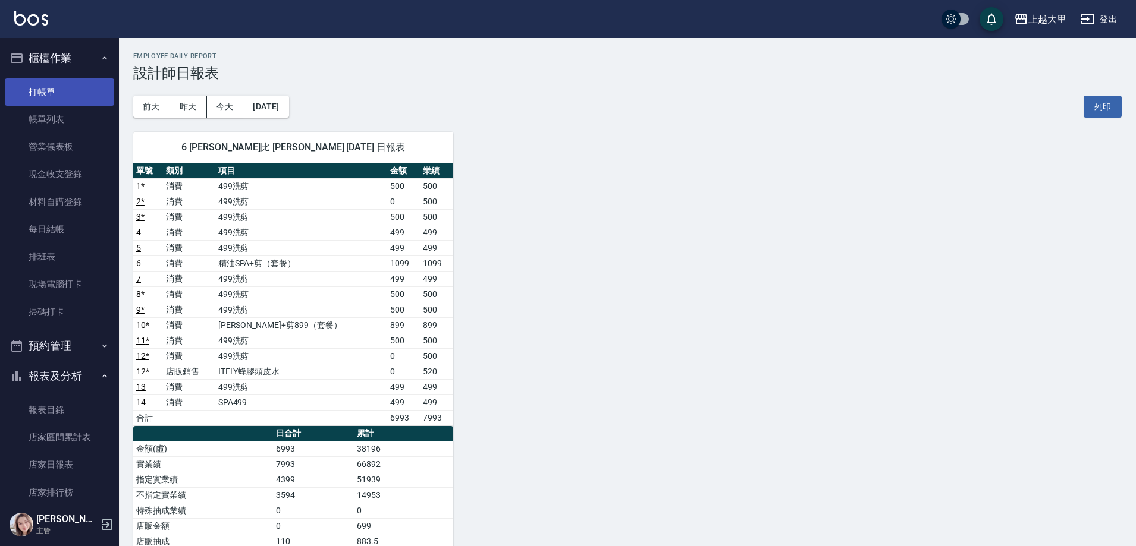
click at [67, 86] on link "打帳單" at bounding box center [59, 91] width 109 height 27
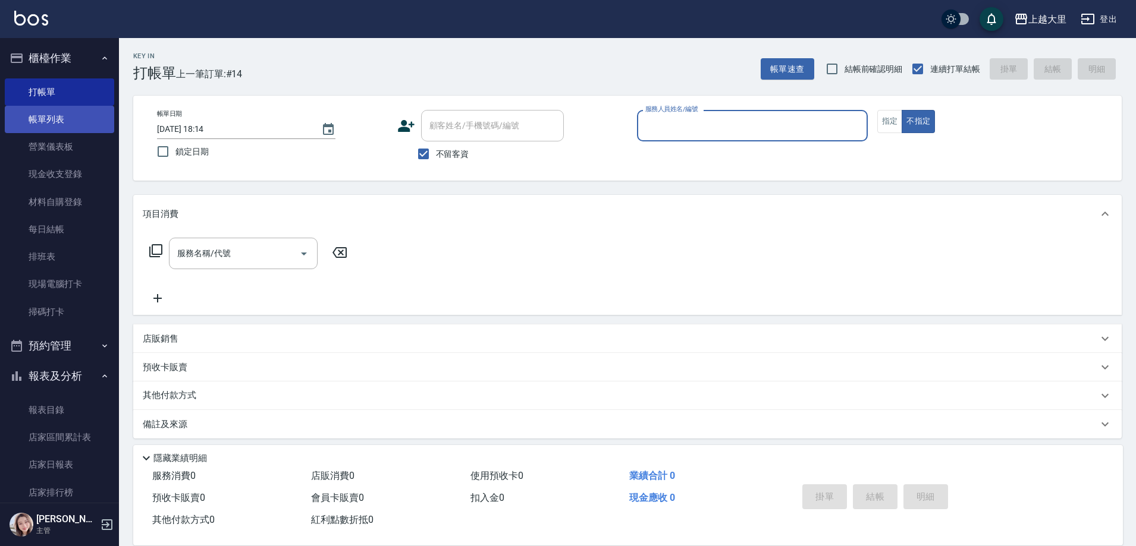
click at [77, 115] on link "帳單列表" at bounding box center [59, 119] width 109 height 27
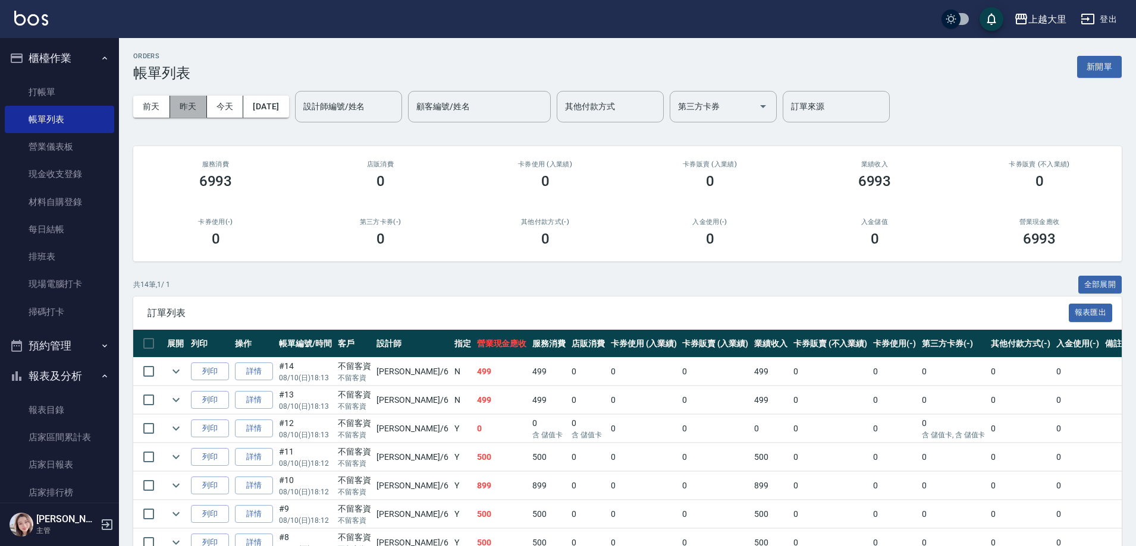
click at [193, 109] on button "昨天" at bounding box center [188, 107] width 37 height 22
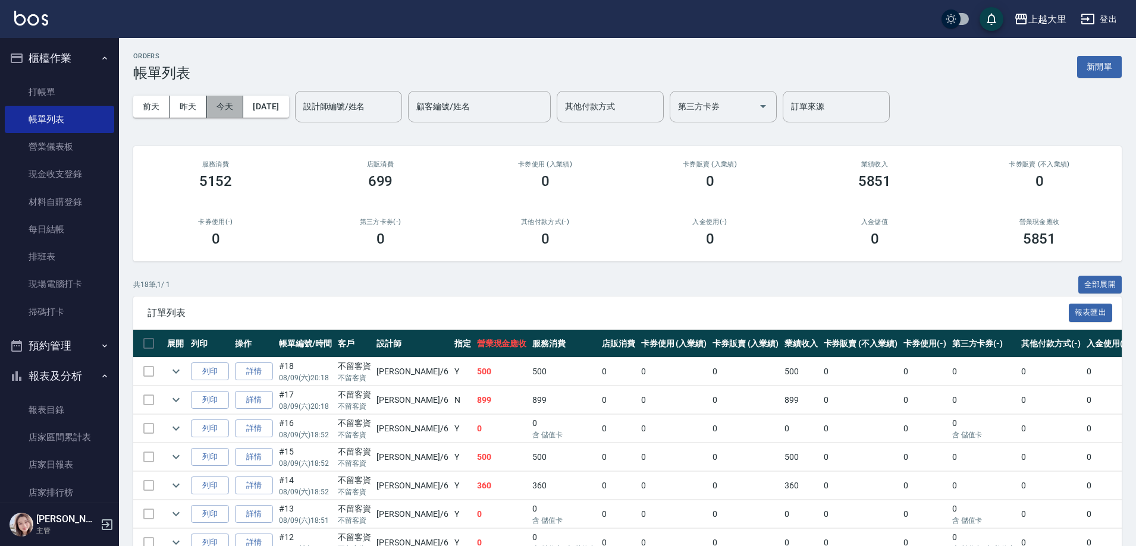
click at [224, 106] on button "今天" at bounding box center [225, 107] width 37 height 22
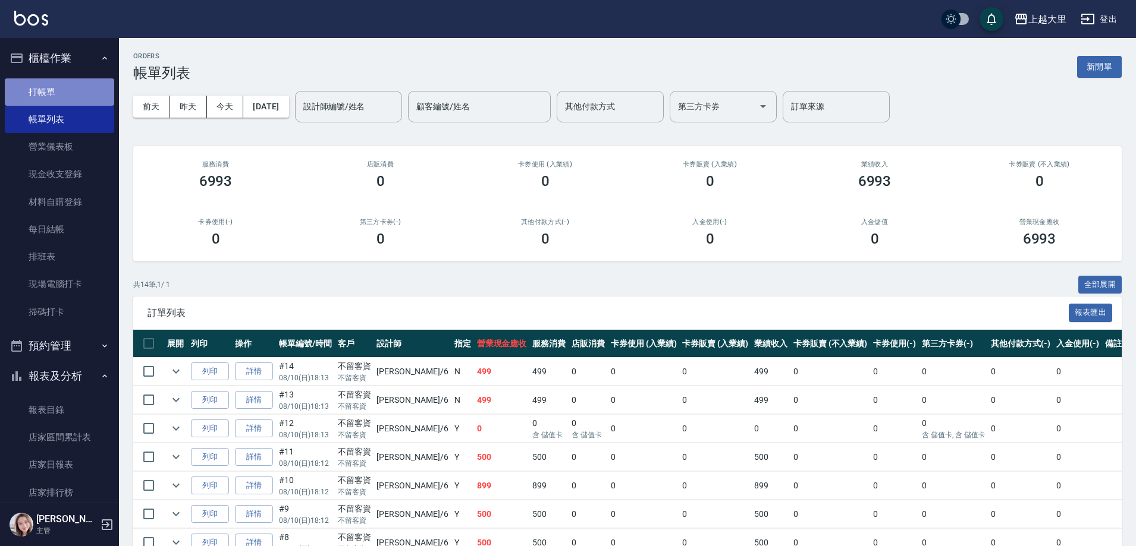
click at [75, 92] on link "打帳單" at bounding box center [59, 91] width 109 height 27
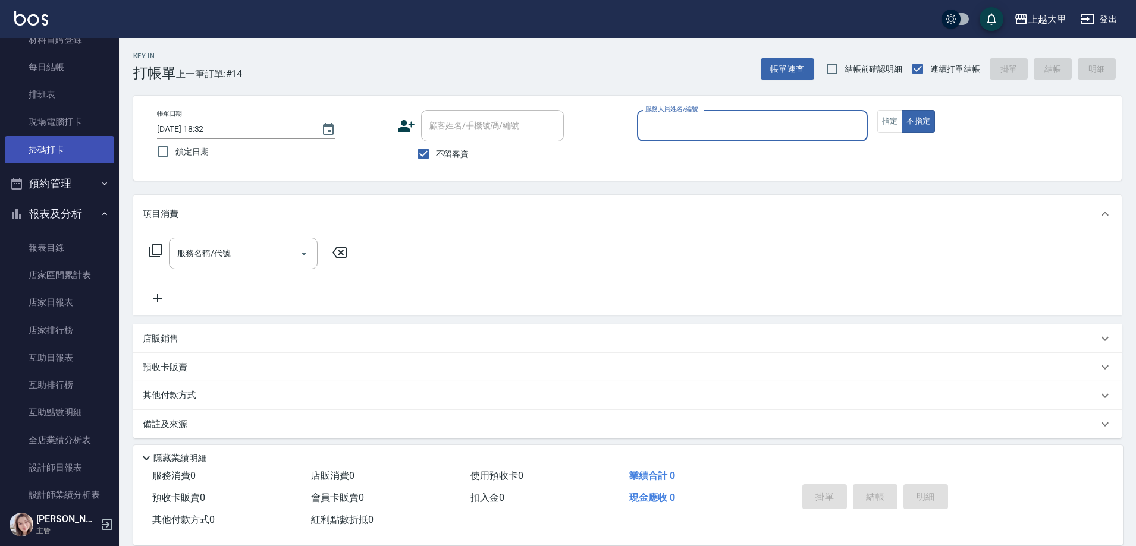
scroll to position [178, 0]
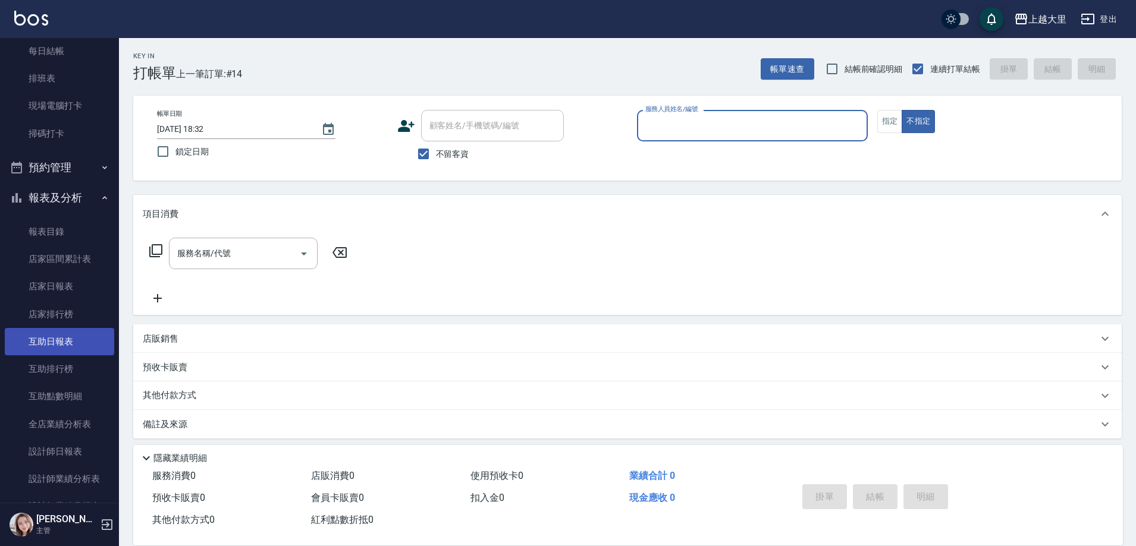
click at [55, 353] on link "互助日報表" at bounding box center [59, 341] width 109 height 27
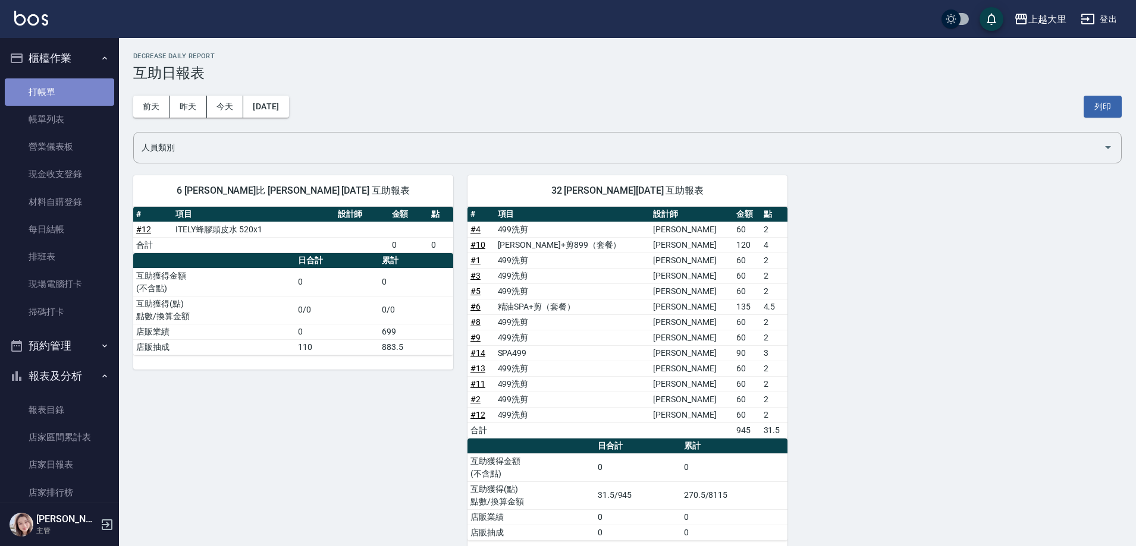
click at [90, 92] on link "打帳單" at bounding box center [59, 91] width 109 height 27
